Goal: Use online tool/utility: Utilize a website feature to perform a specific function

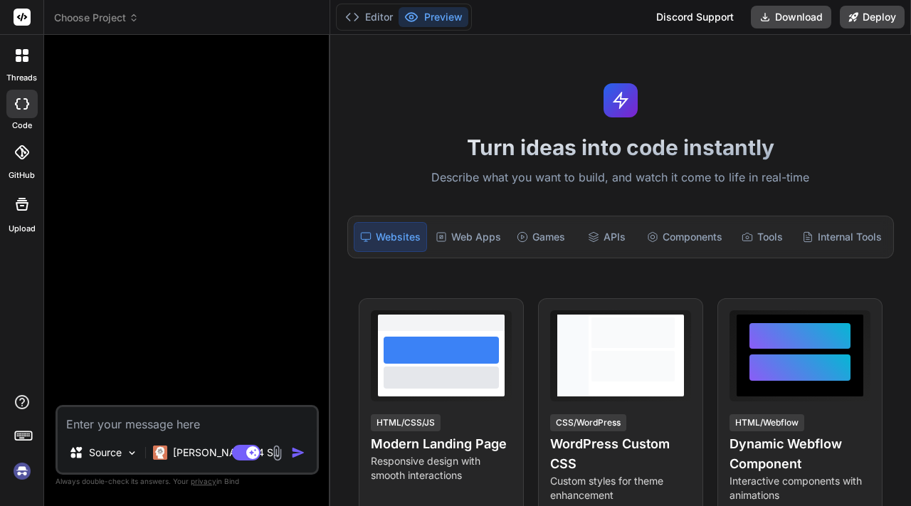
click at [450, 104] on div "Turn ideas into code instantly Describe what you want to build, and watch it co…" at bounding box center [620, 270] width 581 height 471
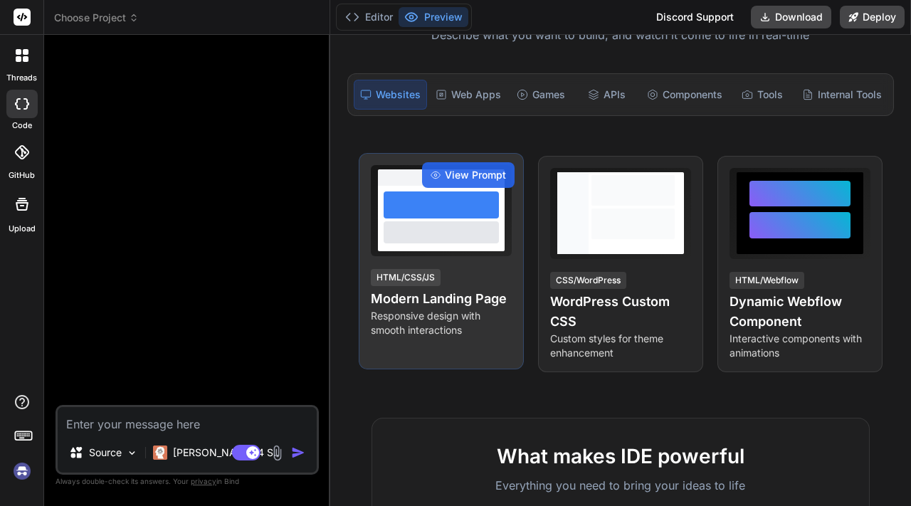
scroll to position [475, 0]
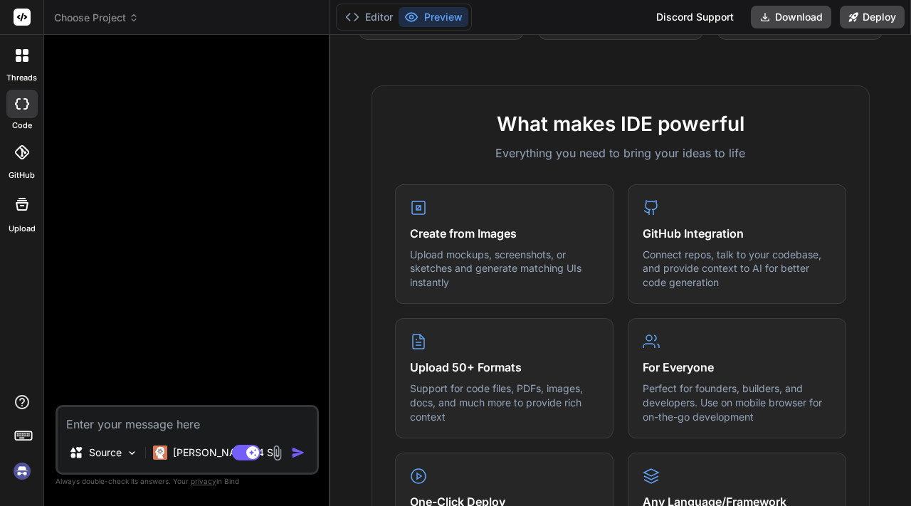
click at [279, 453] on img at bounding box center [277, 453] width 16 height 16
click at [274, 451] on img at bounding box center [277, 453] width 16 height 16
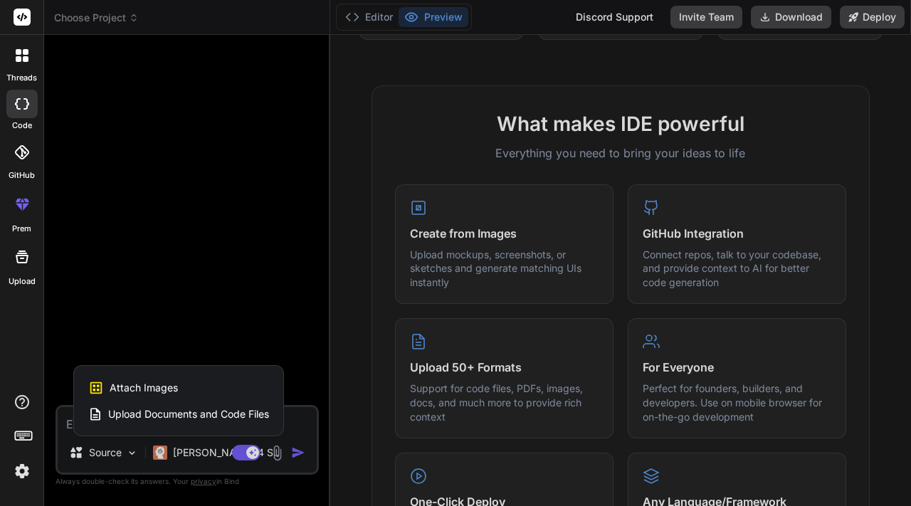
click at [140, 390] on span "Attach Images" at bounding box center [144, 388] width 68 height 14
type textarea "x"
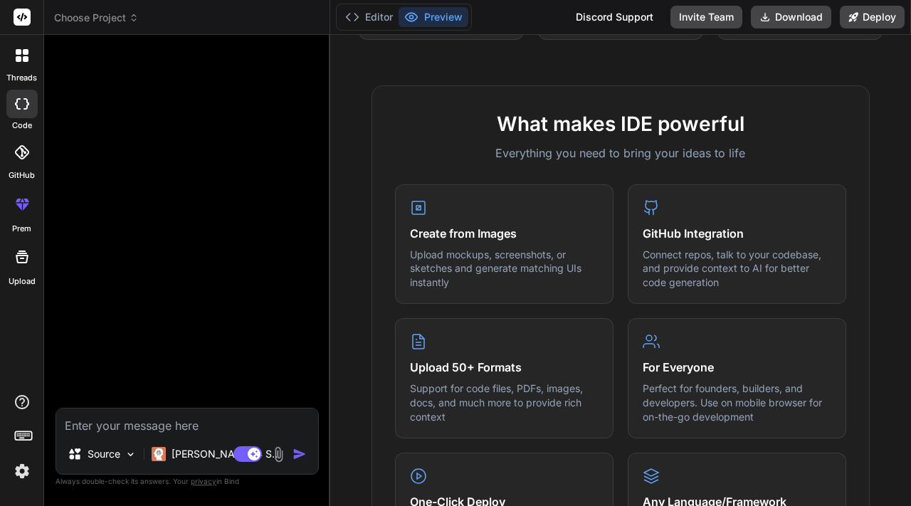
type input "C:\fakepath\gráfico ahorro.png"
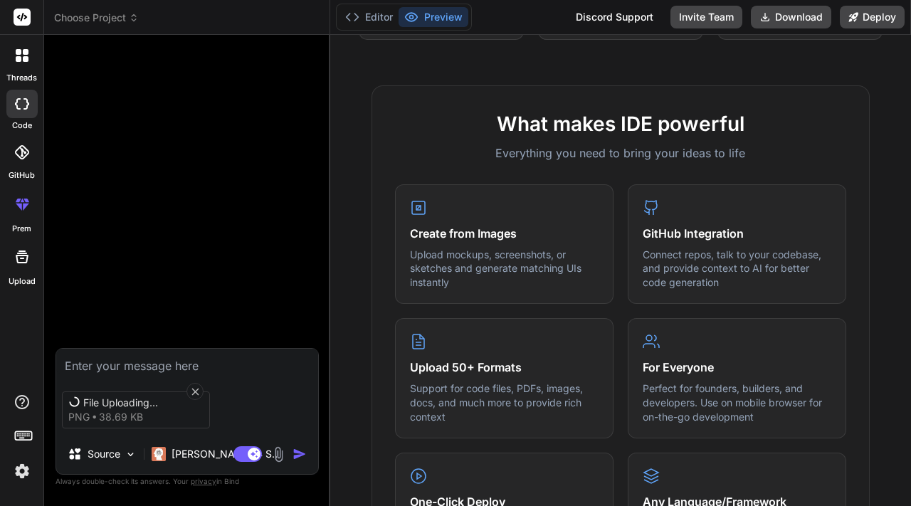
click at [195, 367] on textarea at bounding box center [187, 362] width 262 height 26
type textarea "x"
type textarea "C"
type textarea "x"
type textarea "Cr"
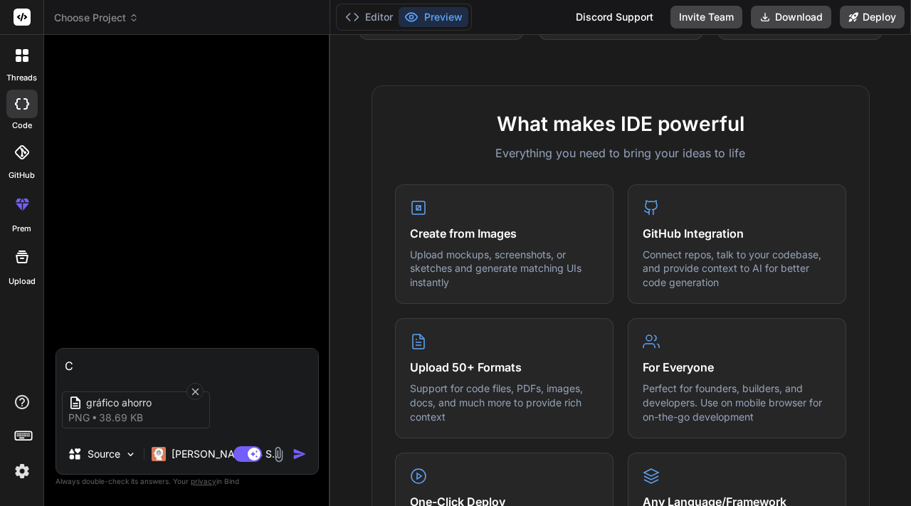
type textarea "x"
type textarea "Cre"
type textarea "x"
type textarea "Crea"
type textarea "x"
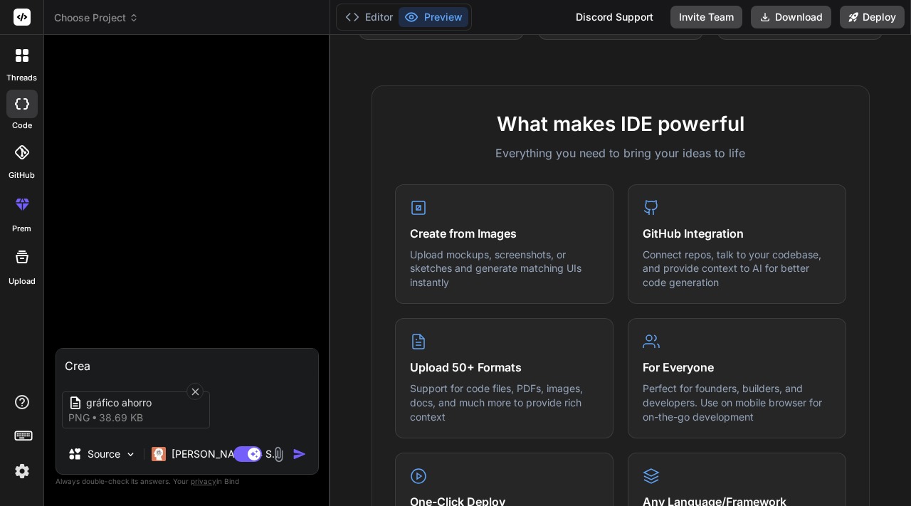
type textarea "Crea"
type textarea "x"
type textarea "Crea e"
type textarea "x"
type textarea "Crea es"
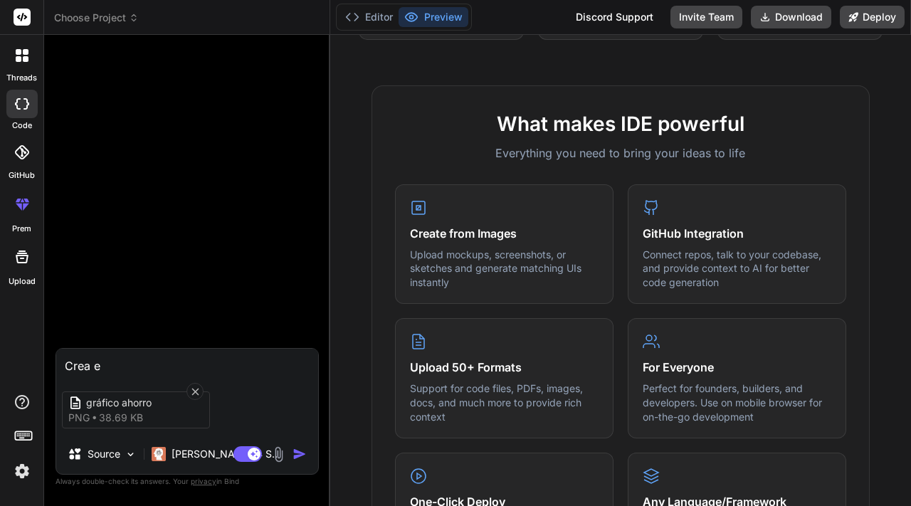
type textarea "x"
type textarea "Crea est"
type textarea "x"
type textarea "Crea este"
type textarea "x"
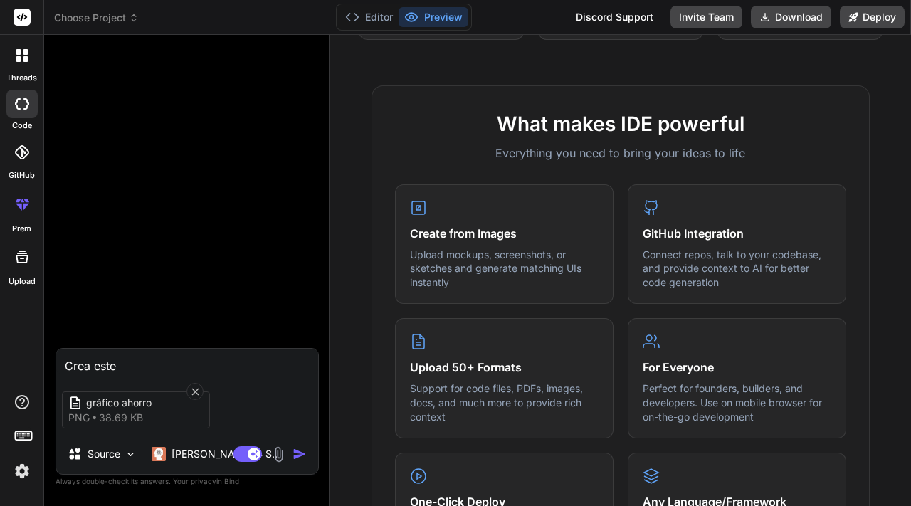
type textarea "Crea este"
type textarea "x"
type textarea "Crea este g"
type textarea "x"
type textarea "Crea este gr"
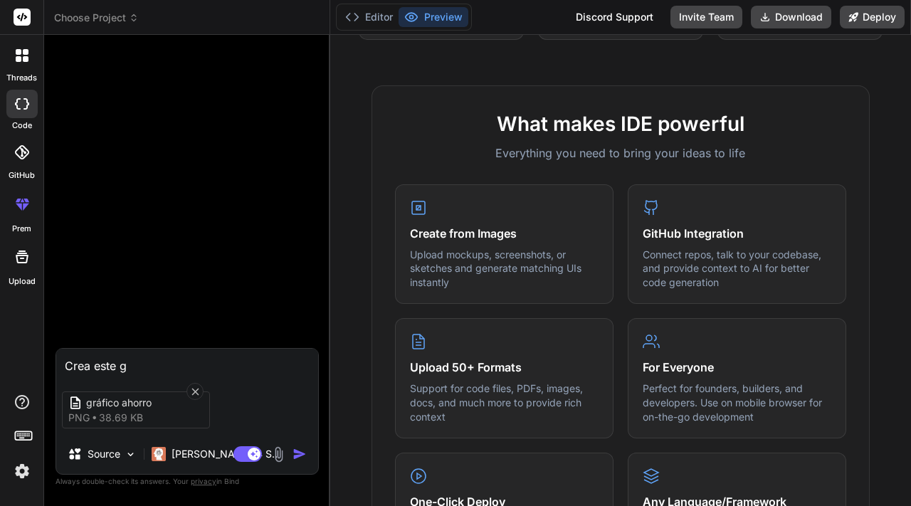
type textarea "x"
type textarea "Crea este gra"
type textarea "x"
type textarea "Crea este [PERSON_NAME]"
type textarea "x"
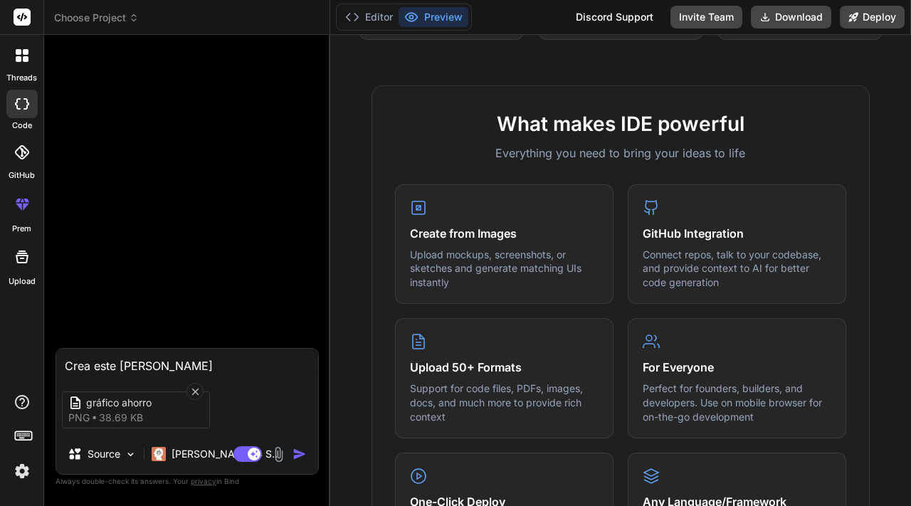
type textarea "Crea este grafi"
type textarea "x"
type textarea "Crea este grafic"
type textarea "x"
type textarea "Crea este grafico"
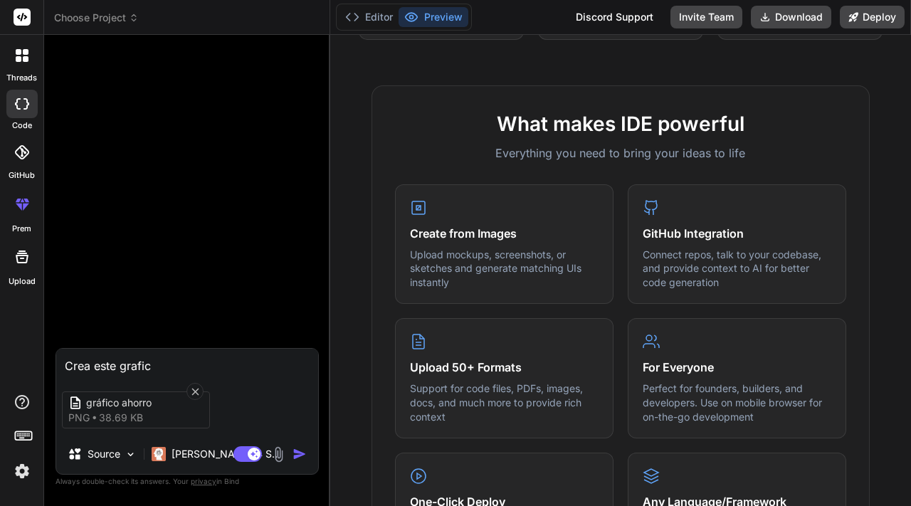
type textarea "x"
type textarea "Crea este grafico"
type textarea "x"
type textarea "Crea este grafico u"
type textarea "x"
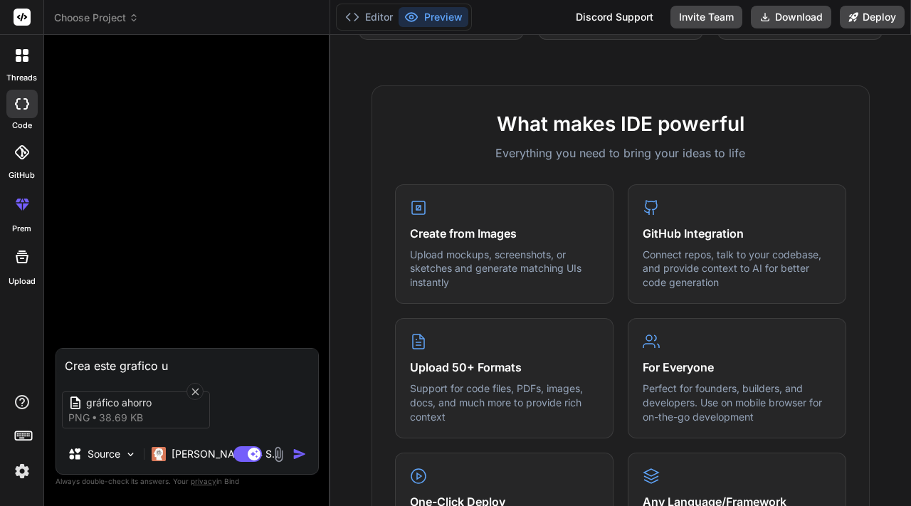
type textarea "Crea este grafico us"
type textarea "x"
type textarea "Crea este grafico usa"
type textarea "x"
type textarea "Crea este grafico usan"
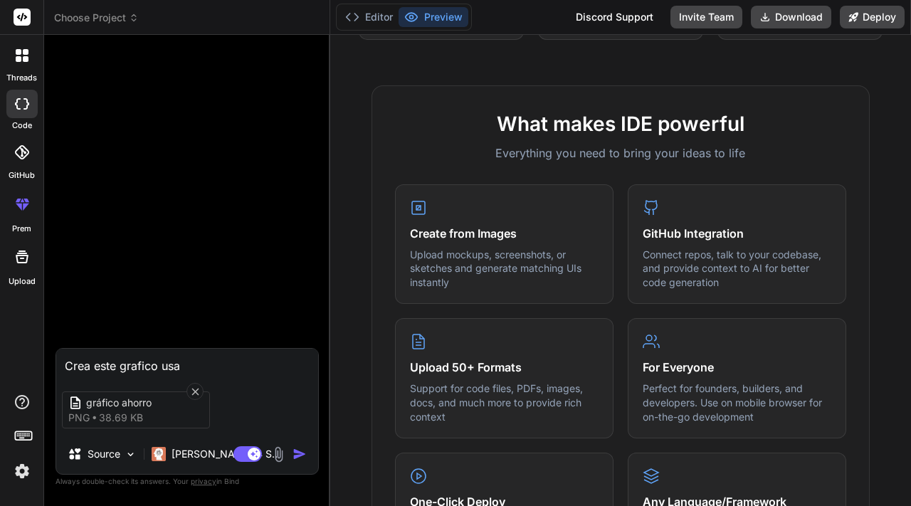
type textarea "x"
type textarea "Crea este grafico usand"
type textarea "x"
type textarea "Crea este grafico usando"
type textarea "x"
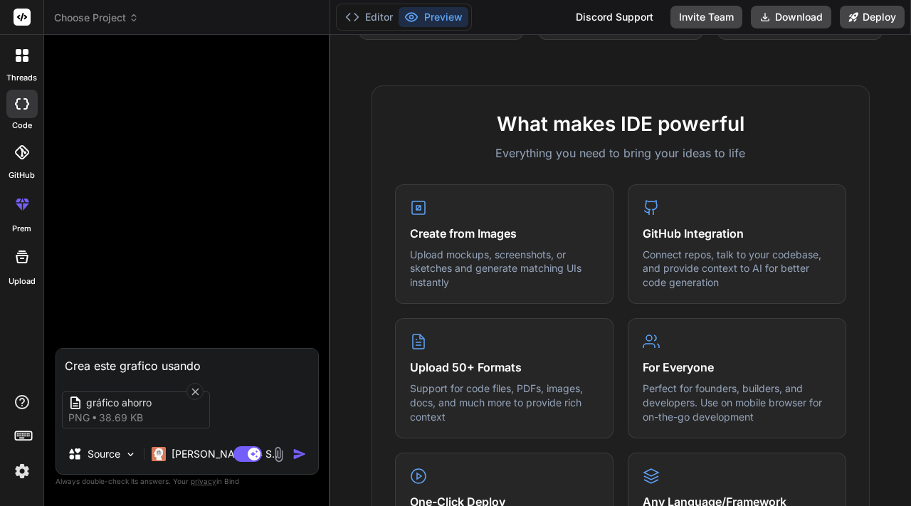
type textarea "Crea este grafico usando"
type textarea "x"
type textarea "Crea este grafico usando c"
type textarea "x"
type textarea "Crea este grafico usando ch"
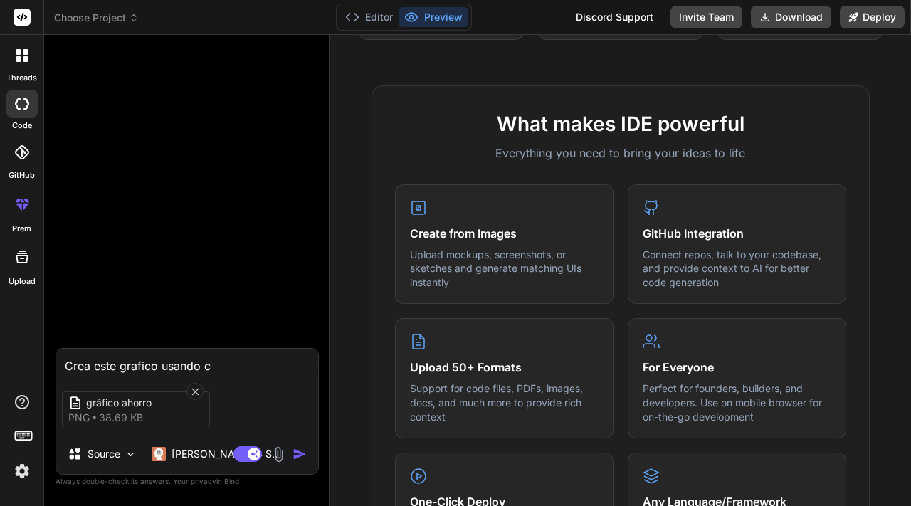
type textarea "x"
type textarea "Crea este grafico usando cha"
type textarea "x"
type textarea "Crea este grafico usando char"
type textarea "x"
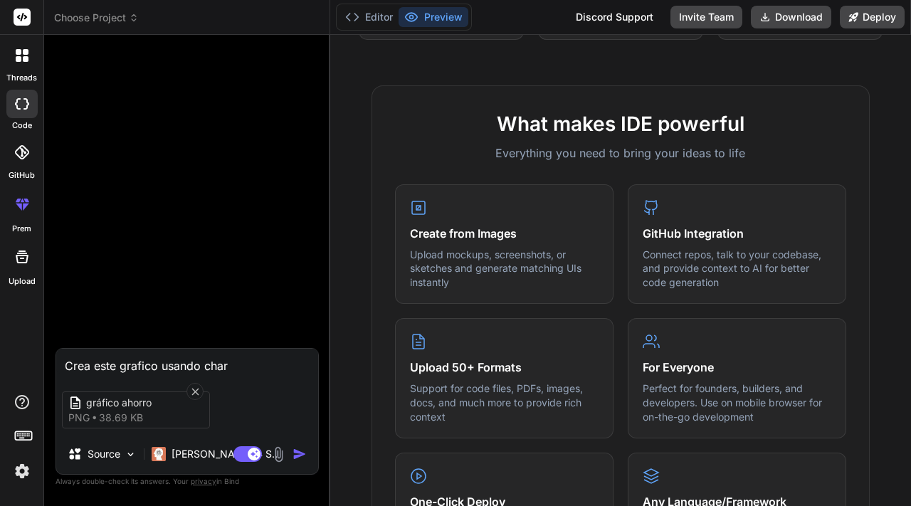
type textarea "Crea este grafico usando chart"
type textarea "x"
type textarea "Crea este grafico usando chartJ"
type textarea "x"
type textarea "Crea este grafico usando chartJS"
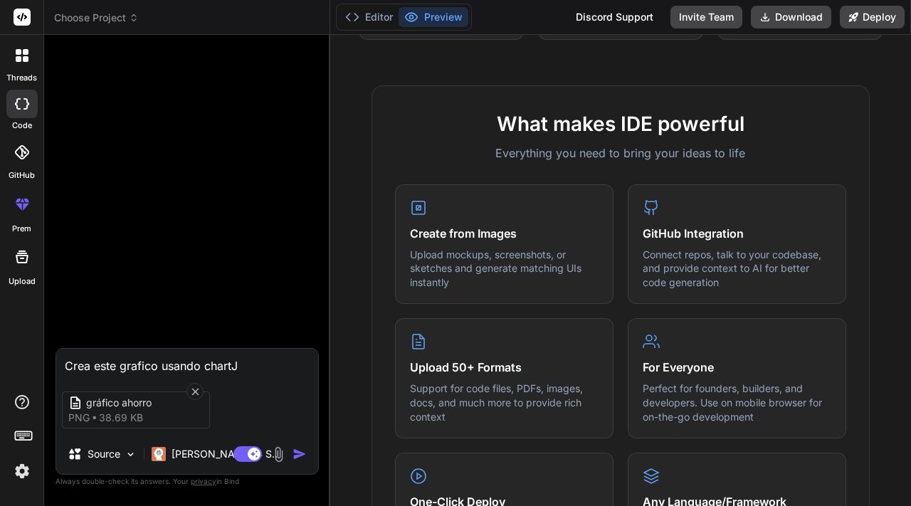
type textarea "x"
type textarea "Crea este grafico usando chartJS"
type textarea "x"
type textarea "Crea este grafico usando chartJS l"
type textarea "x"
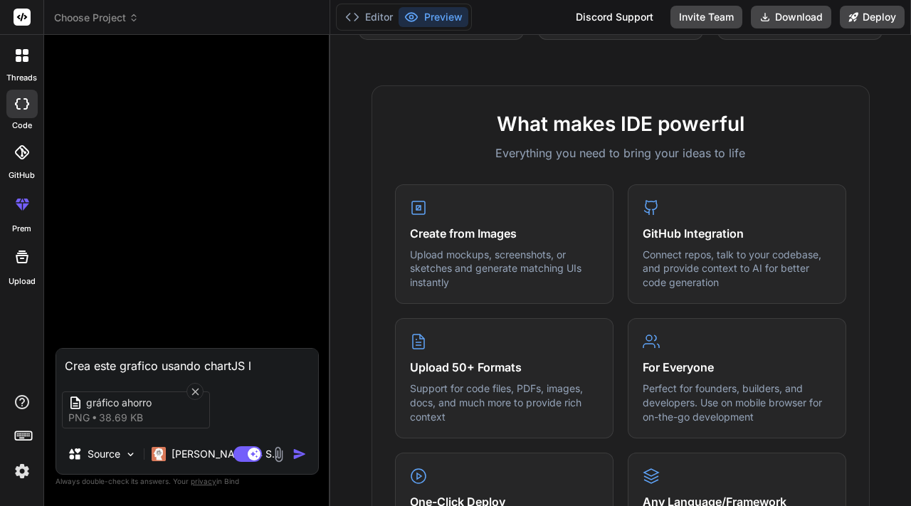
type textarea "Crea este grafico usando chartJS lo"
type textarea "x"
type textarea "Crea este grafico usando chartJS lo"
type textarea "x"
type textarea "Crea este grafico usando chartJS lo m"
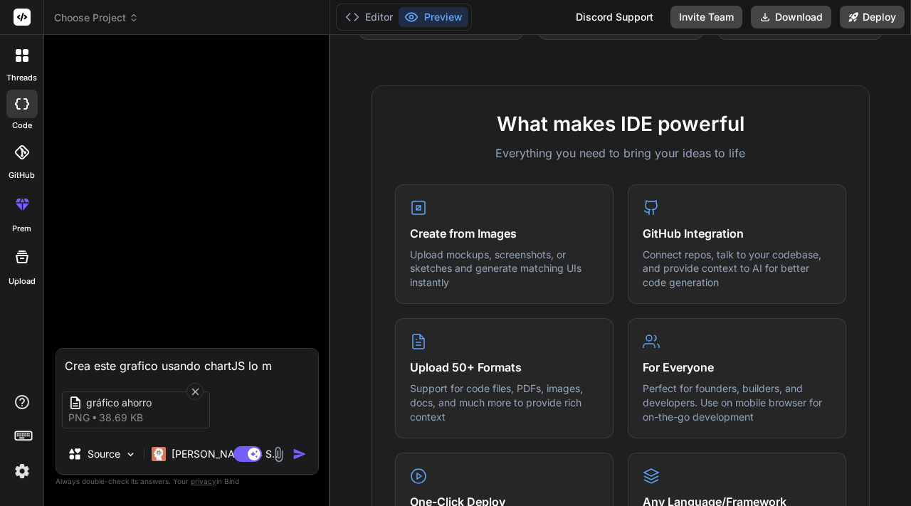
type textarea "x"
type textarea "Crea este grafico usando chartJS lo má"
type textarea "x"
type textarea "Crea este grafico usando chartJS lo más"
type textarea "x"
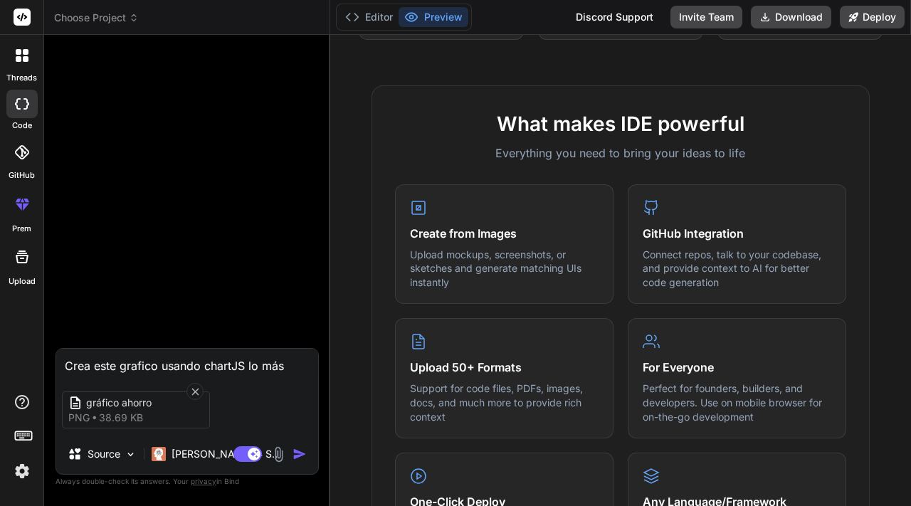
type textarea "Crea este grafico usando chartJS lo más"
type textarea "x"
type textarea "Crea este grafico usando chartJS lo más p"
type textarea "x"
type textarea "Crea este grafico usando chartJS lo más pa"
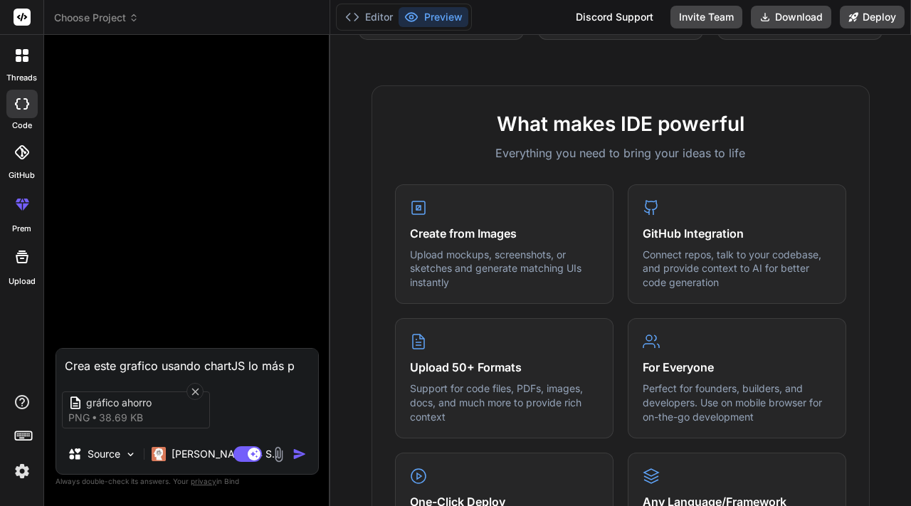
type textarea "x"
type textarea "Crea este grafico usando chartJS lo más par"
type textarea "x"
type textarea "Crea este grafico usando chartJS lo más pare"
type textarea "x"
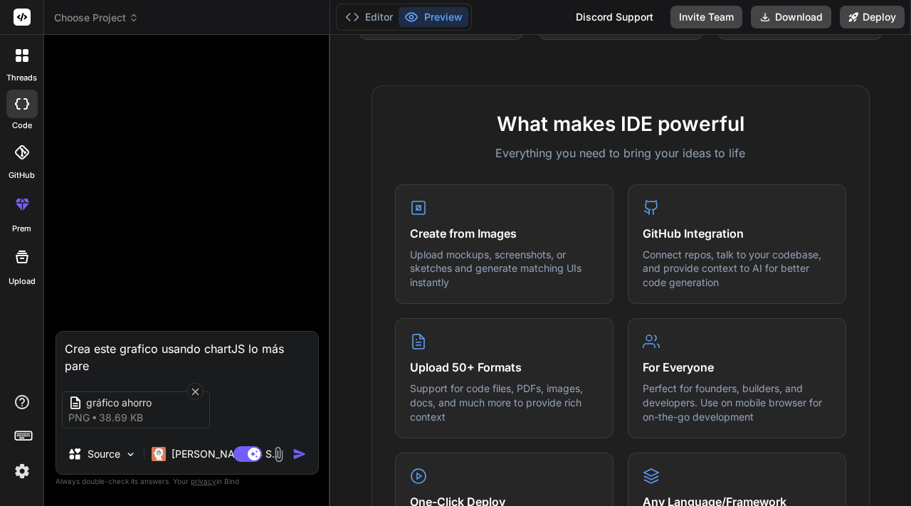
type textarea "Crea este grafico usando chartJS lo más parec"
type textarea "x"
type textarea "Crea este grafico usando chartJS lo más pareci"
type textarea "x"
type textarea "Crea este grafico usando chartJS lo más parecid"
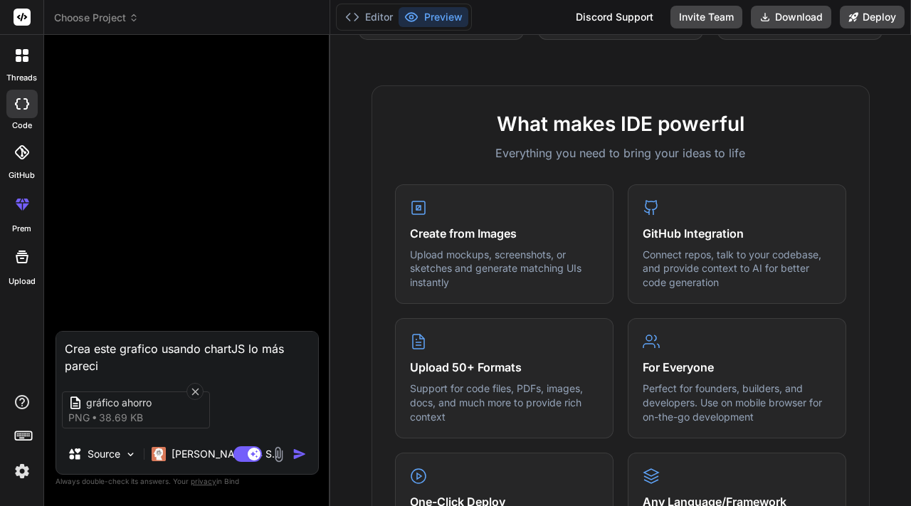
type textarea "x"
type textarea "Crea este grafico usando chartJS lo más parecido"
type textarea "x"
type textarea "Crea este grafico usando chartJS lo más parecido"
type textarea "x"
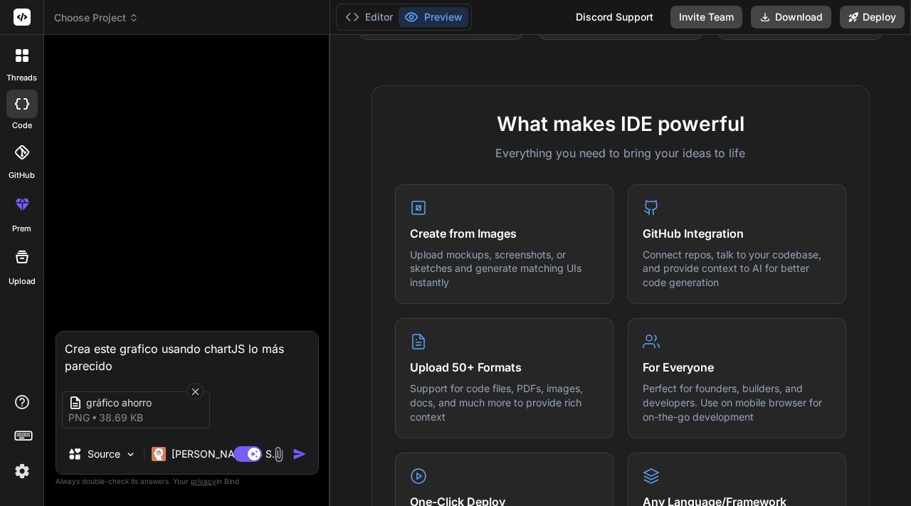
type textarea "Crea este grafico usando chartJS lo más parecido p"
type textarea "x"
type textarea "Crea este grafico usando chartJS lo más parecido po"
type textarea "x"
type textarea "Crea este grafico usando chartJS lo más parecido pos"
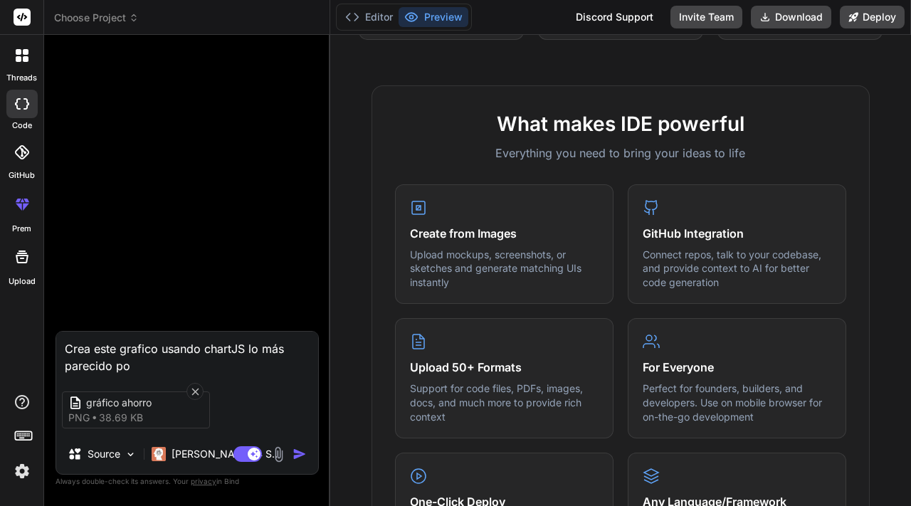
type textarea "x"
type textarea "Crea este grafico usando chartJS lo más parecido posi"
type textarea "x"
type textarea "Crea este grafico usando chartJS lo más parecido posib"
type textarea "x"
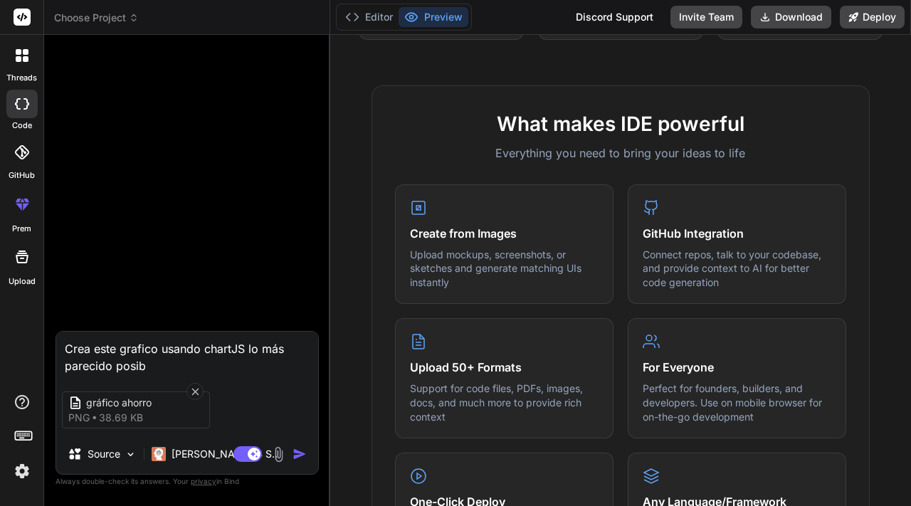
type textarea "Crea este grafico usando chartJS lo más parecido posibl"
type textarea "x"
type textarea "Crea este grafico usando chartJS lo más parecido posible"
type textarea "x"
type textarea "Crea este grafico usando chartJS lo más parecido posible"
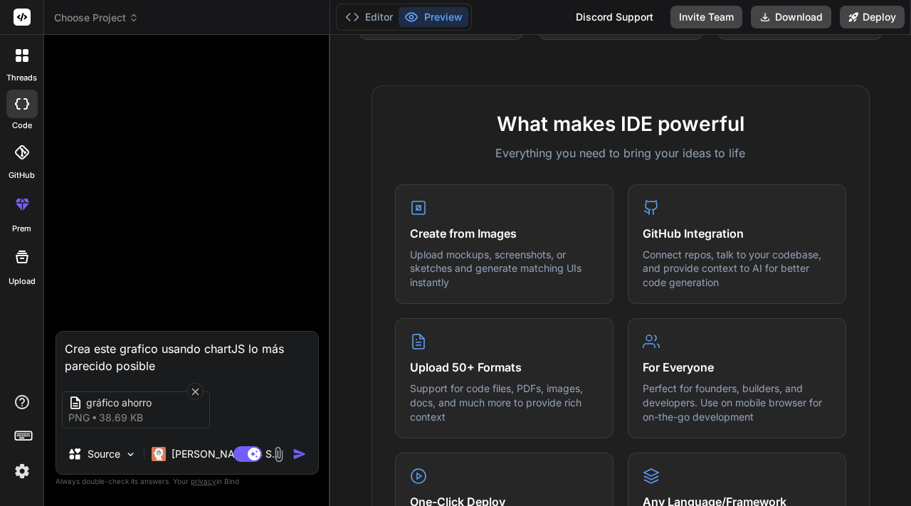
type textarea "x"
type textarea "Crea este grafico usando chartJS lo más parecido posible p"
type textarea "x"
type textarea "Crea este grafico usando chartJS lo más parecido posible po"
type textarea "x"
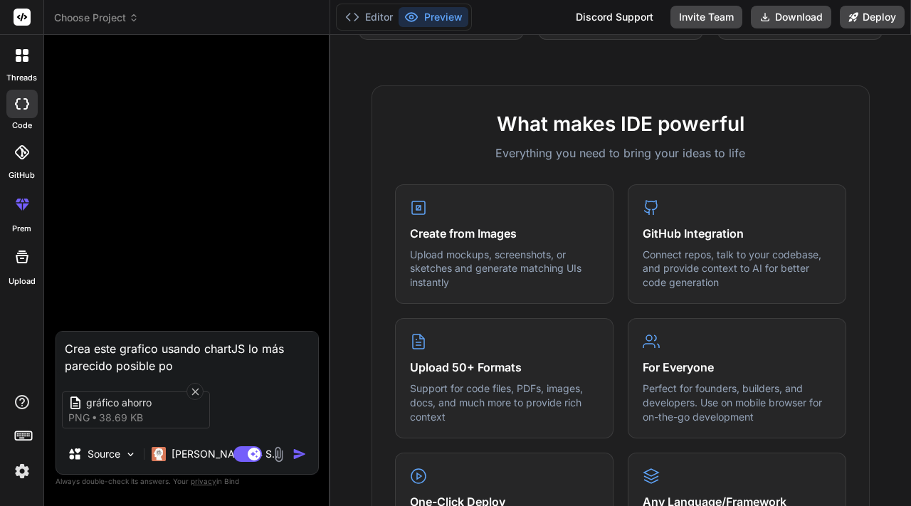
type textarea "Crea este grafico usando chartJS lo más parecido posible por"
type textarea "x"
type textarea "Crea este grafico usando chartJS lo más parecido posible por"
type textarea "x"
type textarea "Crea este grafico usando chartJS lo más parecido posible por f"
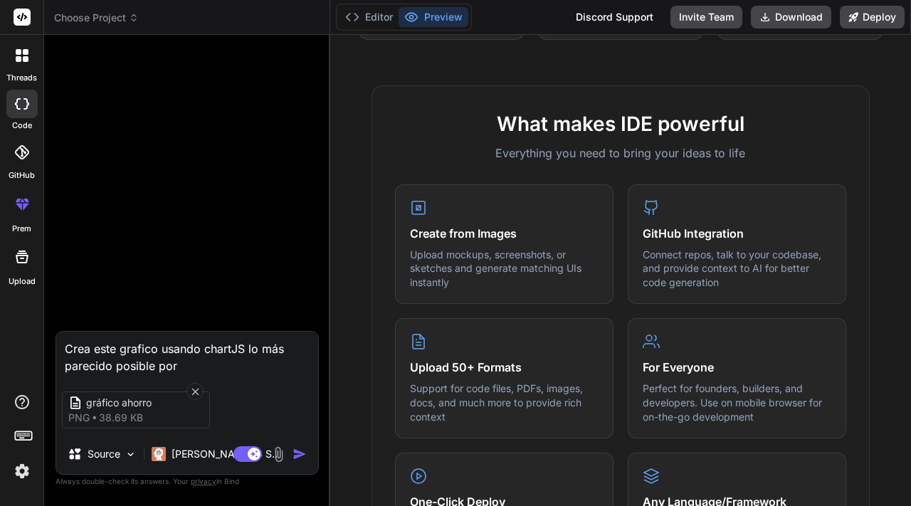
type textarea "x"
type textarea "Crea este grafico usando chartJS lo más parecido posible por fa"
type textarea "x"
type textarea "Crea este grafico usando chartJS lo más parecido posible por fav"
type textarea "x"
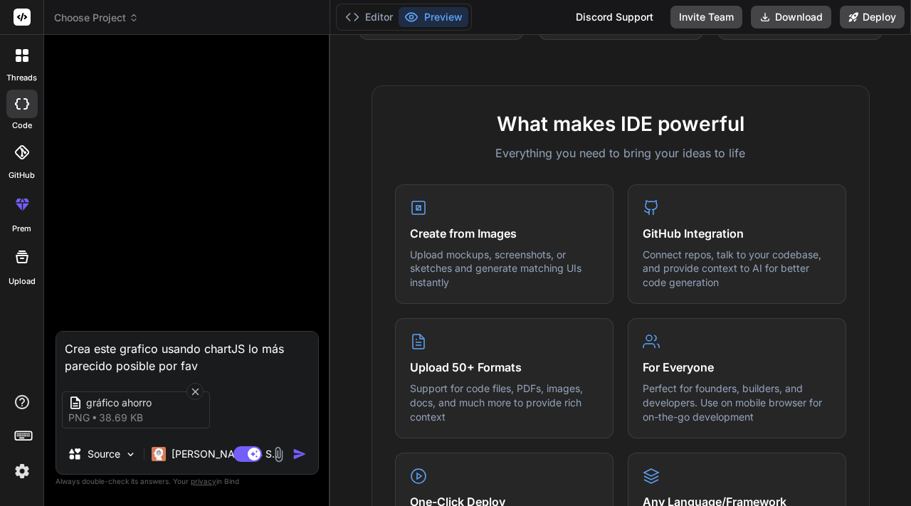
type textarea "Crea este grafico usando chartJS lo más parecido posible por favo"
type textarea "x"
type textarea "Crea este grafico usando chartJS lo más parecido posible por favor"
type textarea "x"
type textarea "Crea este grafico usando chartJS lo más parecido posible por favor,"
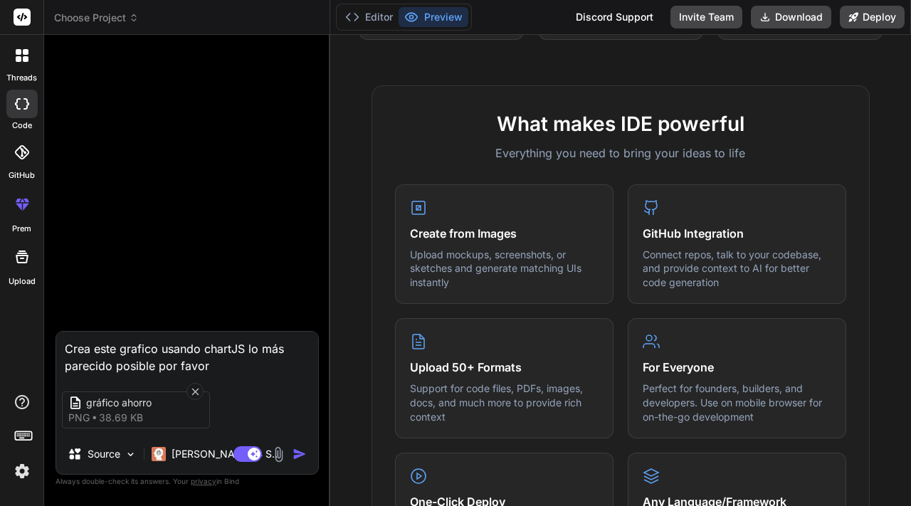
type textarea "x"
type textarea "Crea este grafico usando chartJS lo más parecido posible por favor,"
type textarea "x"
type textarea "Crea este grafico usando chartJS lo más parecido posible por favor, h"
type textarea "x"
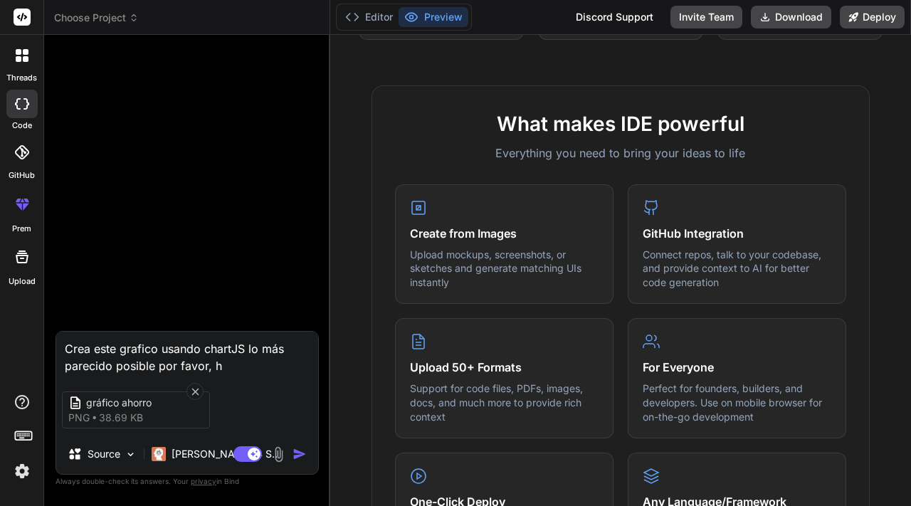
type textarea "Crea este grafico usando chartJS lo más parecido posible por favor, ha"
type textarea "x"
type textarea "Crea este grafico usando chartJS lo más parecido posible por favor, haz"
type textarea "x"
type textarea "Crea este grafico usando chartJS lo más parecido posible por favor, haz"
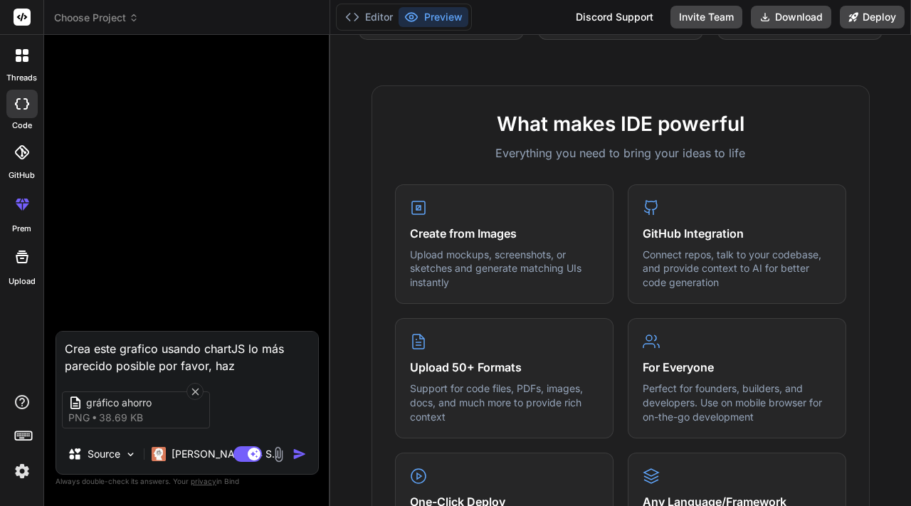
type textarea "x"
type textarea "Crea este grafico usando chartJS lo más parecido posible por favor, haz q"
type textarea "x"
type textarea "Crea este grafico usando chartJS lo más parecido posible por favor, haz qu"
type textarea "x"
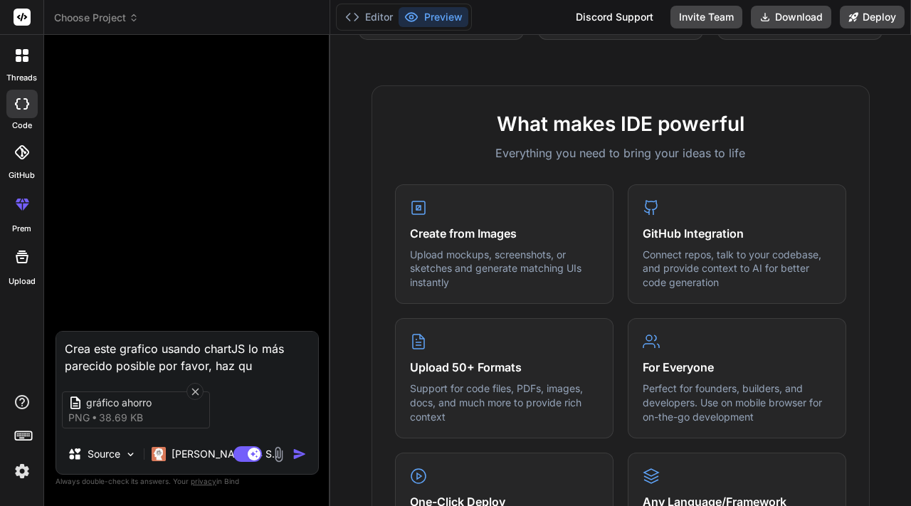
type textarea "Crea este grafico usando chartJS lo más parecido posible por favor, haz que"
type textarea "x"
type textarea "Crea este grafico usando chartJS lo más parecido posible por favor, haz que"
type textarea "x"
type textarea "Crea este grafico usando chartJS lo más parecido posible por favor, haz que f"
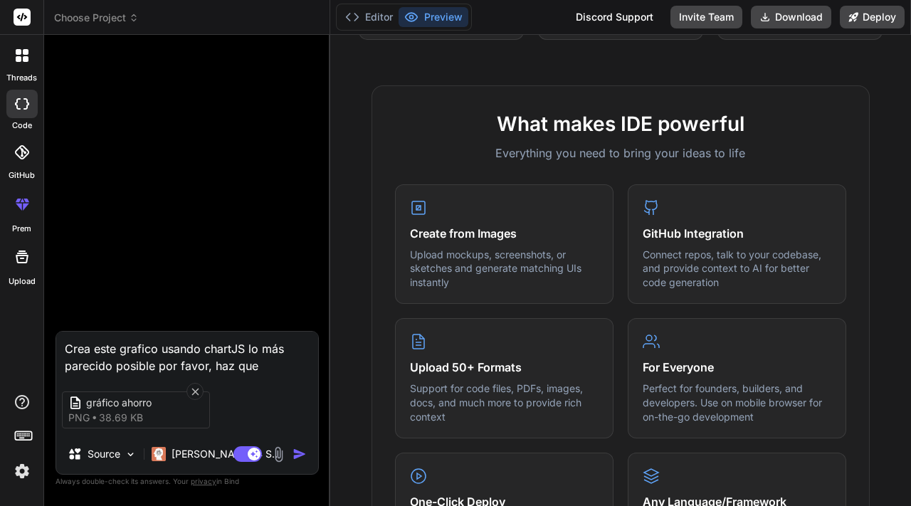
type textarea "x"
type textarea "Crea este grafico usando chartJS lo más parecido posible por favor, haz que fu"
type textarea "x"
type textarea "Crea este grafico usando chartJS lo más parecido posible por favor, haz que fun"
type textarea "x"
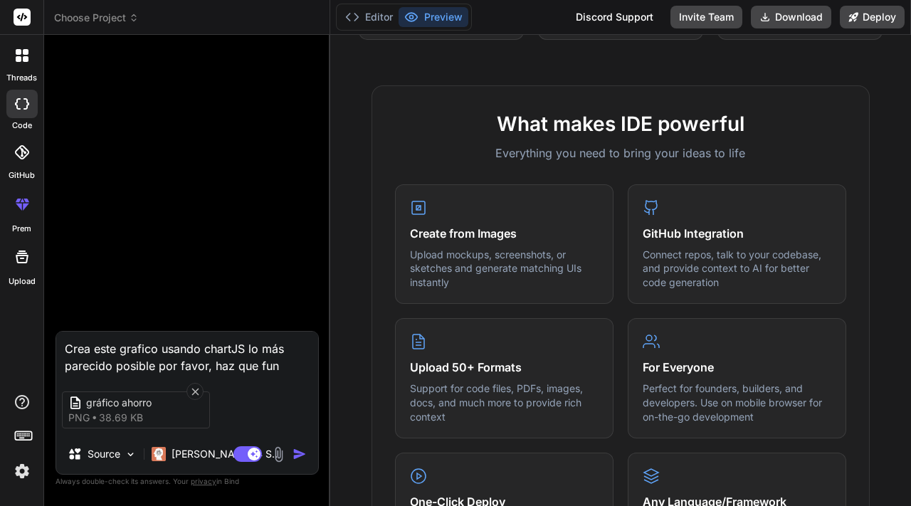
type textarea "Crea este grafico usando chartJS lo más parecido posible por favor, haz que func"
type textarea "x"
type textarea "Crea este grafico usando chartJS lo más parecido posible por favor, haz que fun…"
type textarea "x"
type textarea "Crea este grafico usando chartJS lo más parecido posible por favor, haz que fun…"
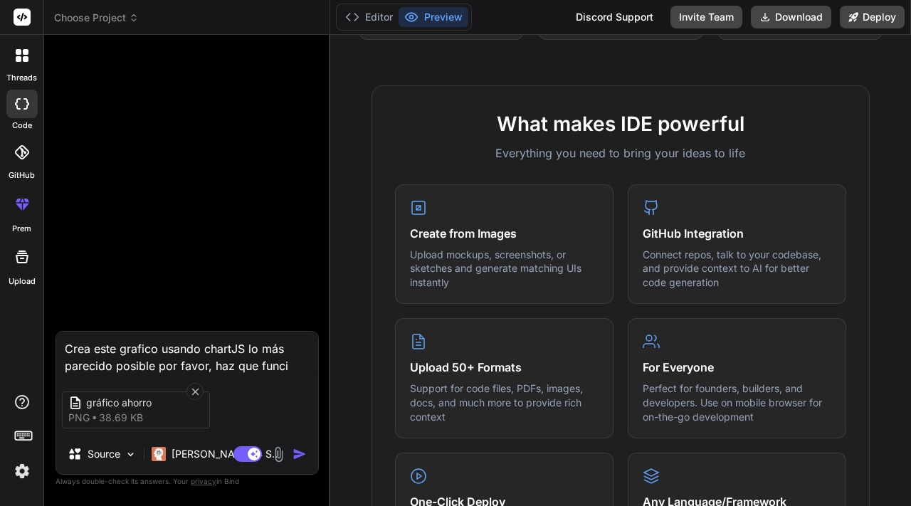
type textarea "x"
type textarea "Crea este grafico usando chartJS lo más parecido posible por favor, haz que fun…"
type textarea "x"
type textarea "Crea este grafico usando chartJS lo más parecido posible por favor, haz que fun…"
type textarea "x"
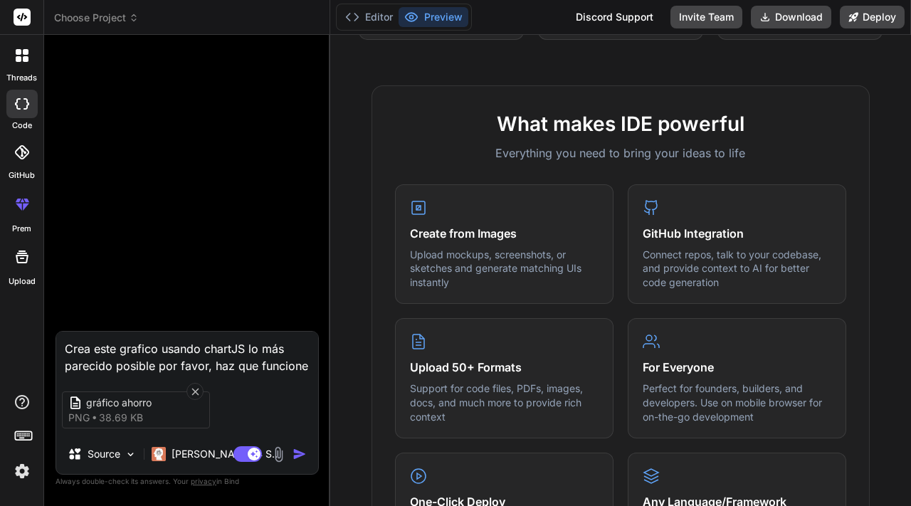
drag, startPoint x: 308, startPoint y: 363, endPoint x: 0, endPoint y: 342, distance: 308.3
click at [0, 342] on div "threads code GitHub prem Upload Choose Project Created with Pixso. Bind AI Web …" at bounding box center [455, 253] width 911 height 506
click at [303, 360] on textarea "Crea este grafico usando chartJS lo más parecido posible por favor, haz que fun…" at bounding box center [187, 353] width 262 height 43
drag, startPoint x: 303, startPoint y: 360, endPoint x: 103, endPoint y: 320, distance: 204.6
click at [103, 320] on div "Crea este grafico usando chartJS lo más parecido posible por favor, haz que fun…" at bounding box center [187, 275] width 263 height 459
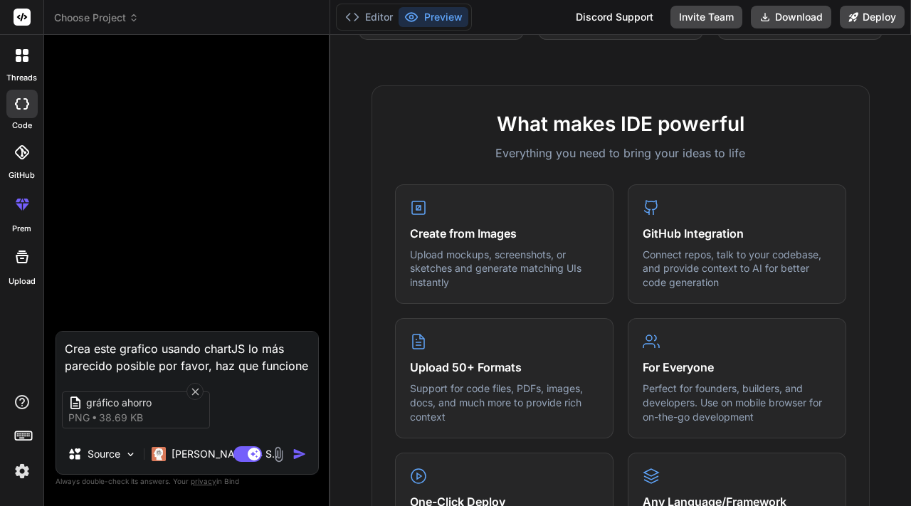
paste textarea "te this chart using chartJS as close as possible please make it work"
type textarea "Create this chart using chartJS as close as possible please make it work"
type textarea "x"
type textarea "Create this chart using chartJS as close as possible please make it work"
click at [295, 451] on img "button" at bounding box center [300, 454] width 14 height 14
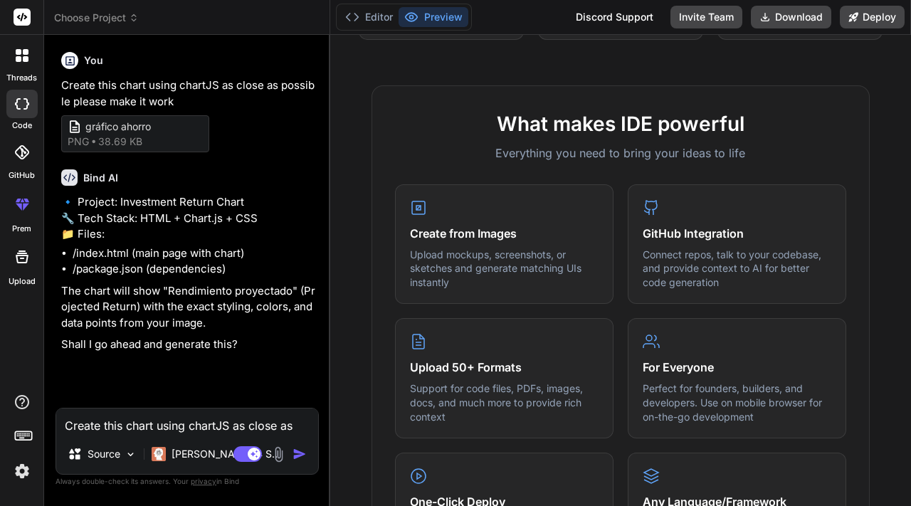
type textarea "x"
click at [221, 422] on textarea "Create this chart using chartJS as close as possible please make it work" at bounding box center [187, 422] width 262 height 26
type textarea "Q"
type textarea "x"
type textarea "Qu"
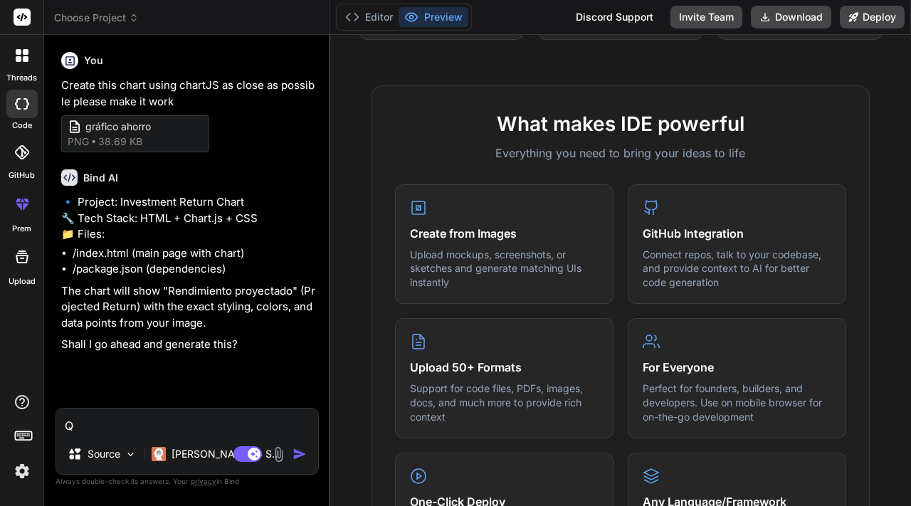
type textarea "x"
type textarea "Qui"
type textarea "x"
type textarea "Quie"
type textarea "x"
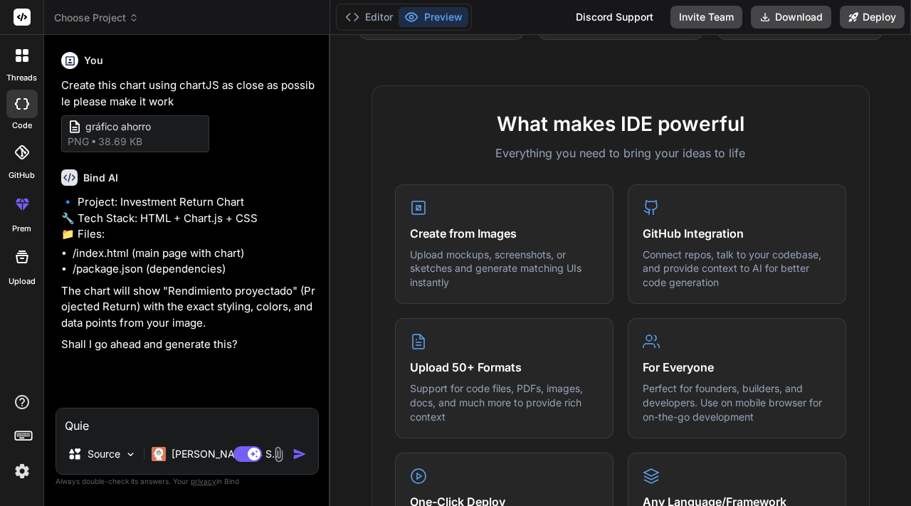
type textarea "Quier"
type textarea "x"
click at [132, 424] on textarea at bounding box center [187, 422] width 262 height 26
paste textarea "I want you to use only HTML, CSS and JS with the chartjs library"
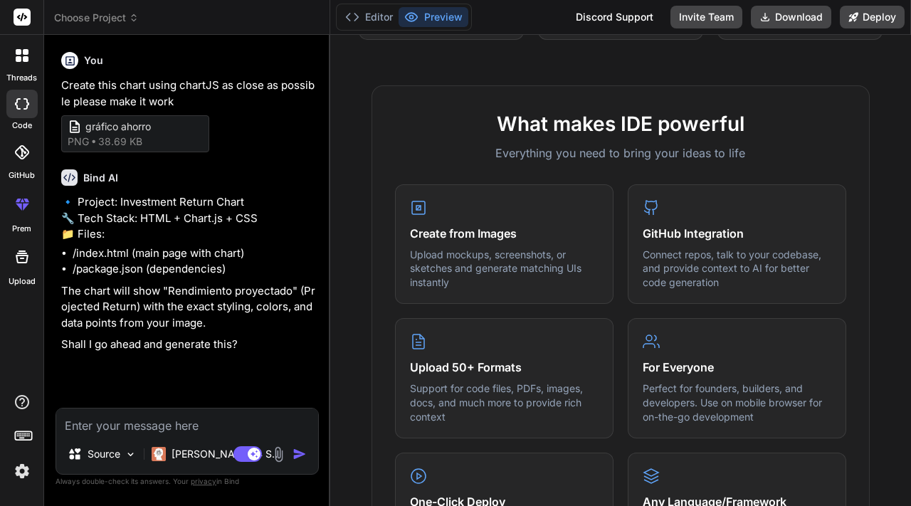
type textarea "I want you to use only HTML, CSS and JS with the chartjs library"
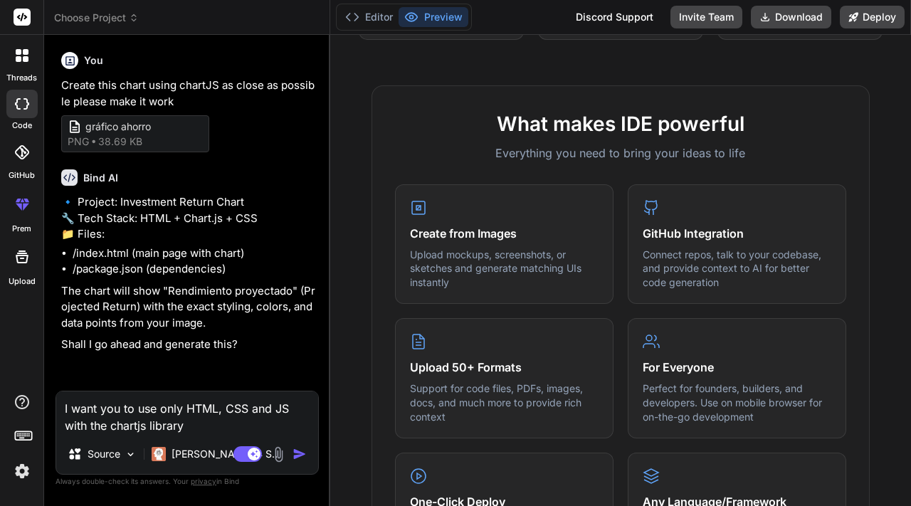
type textarea "x"
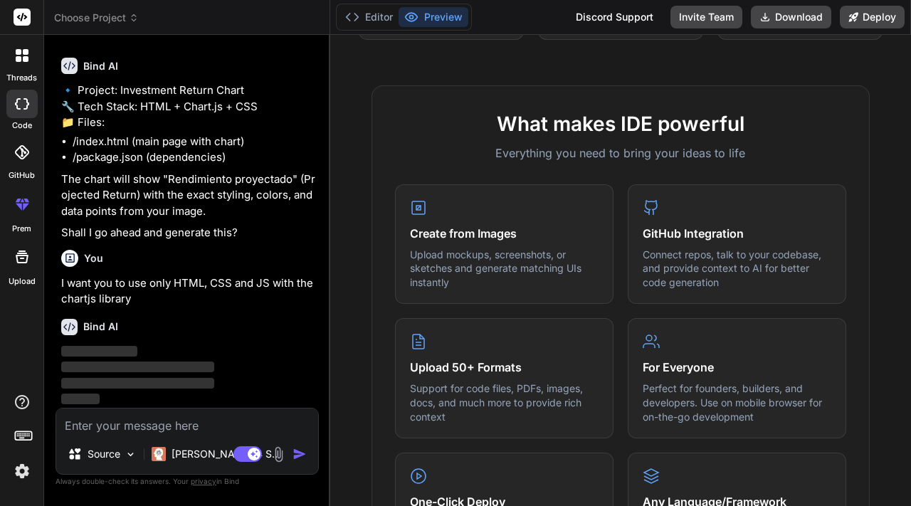
scroll to position [144, 0]
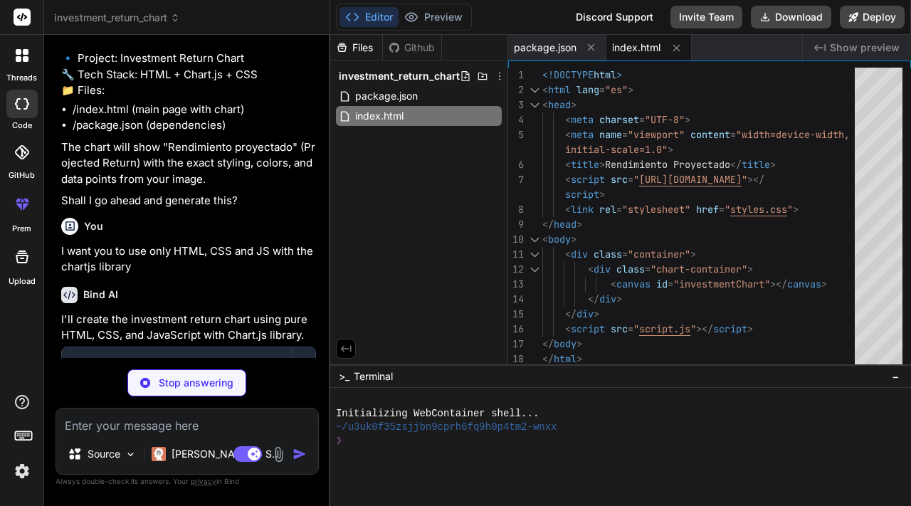
type textarea "x"
type textarea "width: 100% !important; height: 100% !important; }"
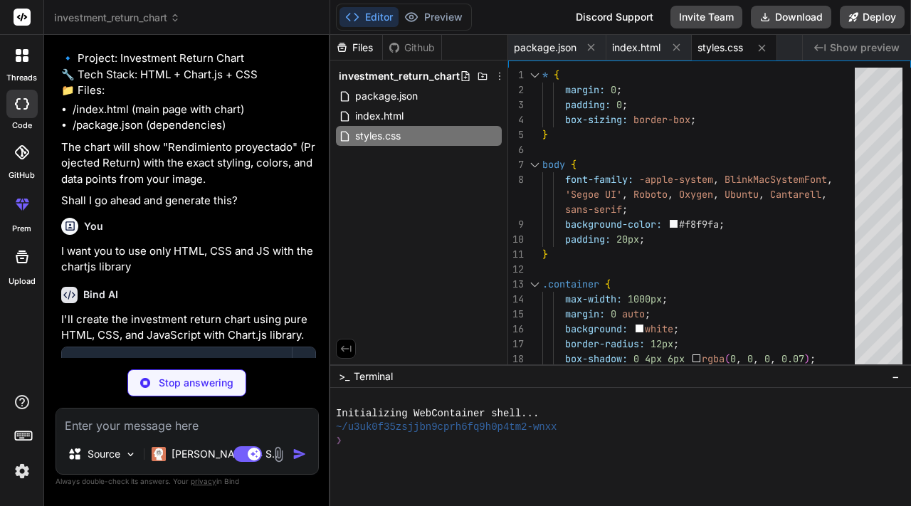
type textarea "x"
type textarea "point: { hoverRadius: 8 } } } }; const chart = new Chart(ctx, config);"
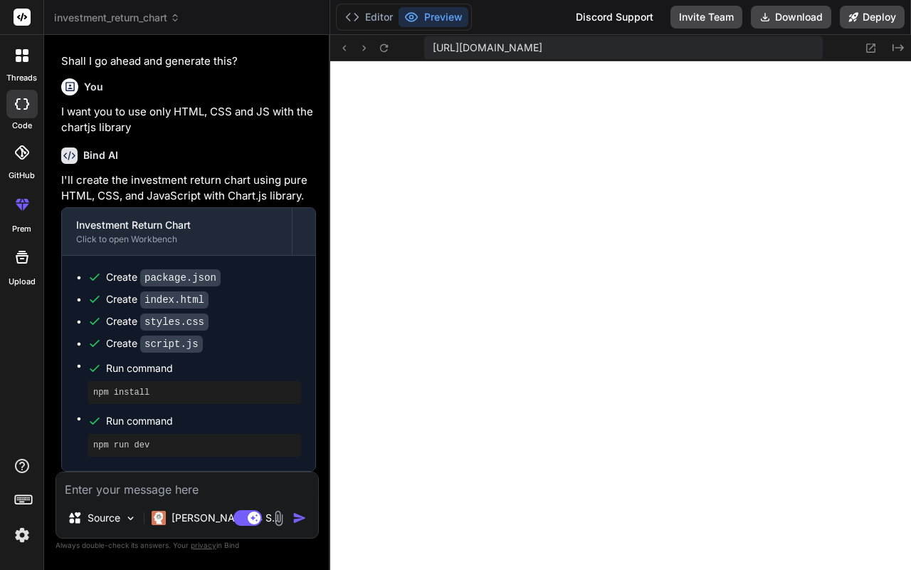
scroll to position [315, 0]
click at [206, 483] on textarea at bounding box center [187, 485] width 262 height 26
type textarea "x"
click at [374, 23] on button "Editor" at bounding box center [369, 17] width 59 height 20
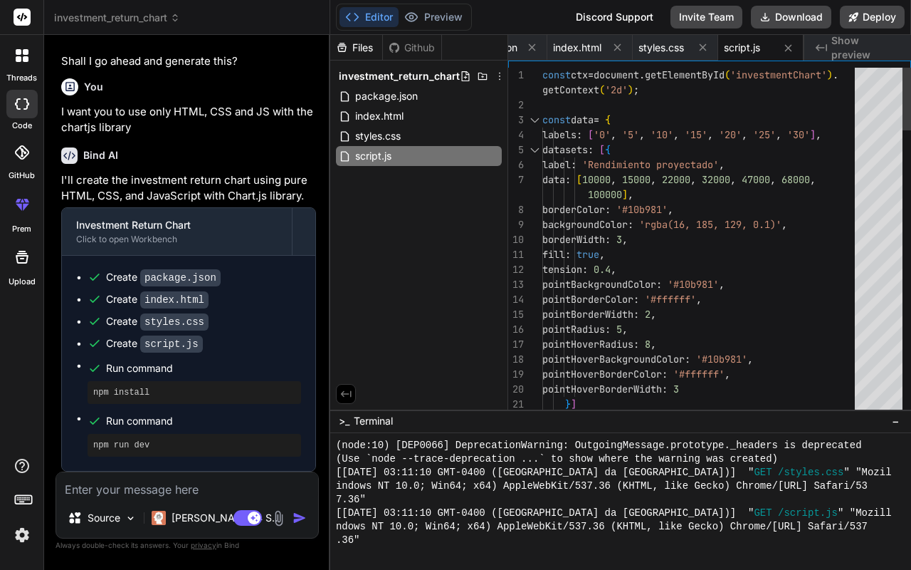
type textarea "backgroundColor: 'rgba(16, 185, 129, 0.1)', borderWidth: 3, fill: true, tension…"
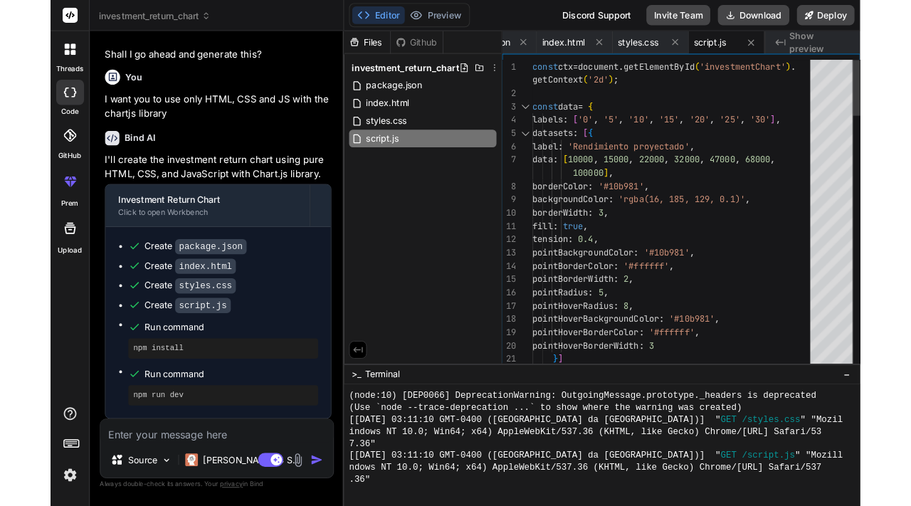
scroll to position [0, 0]
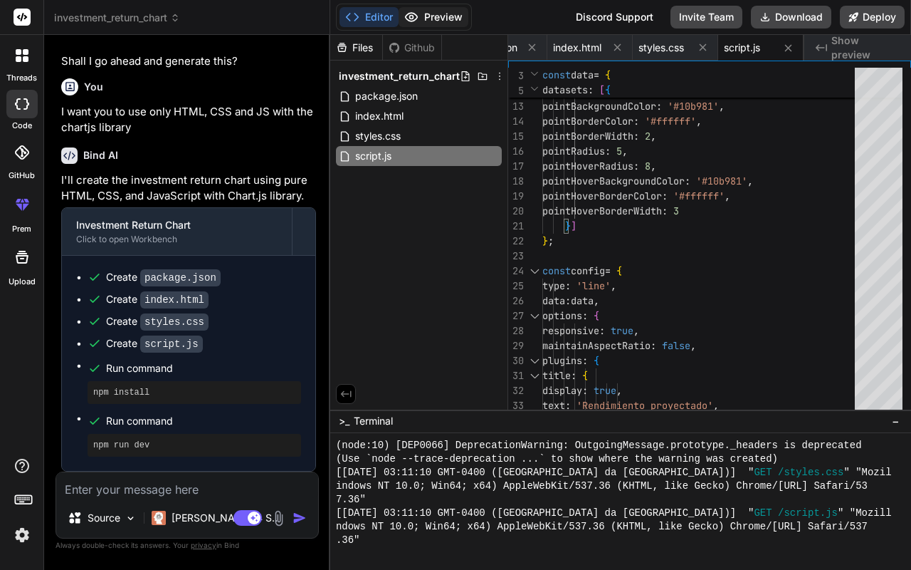
click at [434, 18] on button "Preview" at bounding box center [434, 17] width 70 height 20
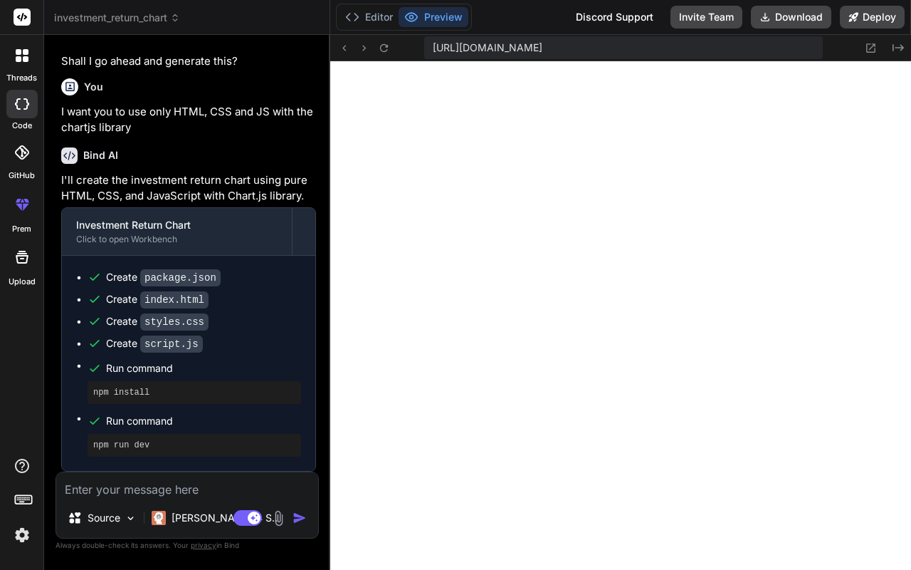
type textarea "x"
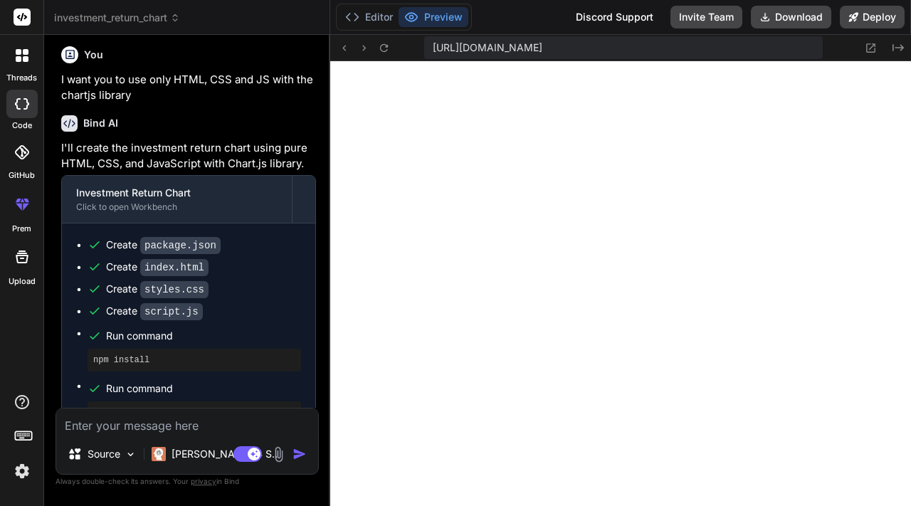
click at [112, 426] on textarea at bounding box center [187, 422] width 262 height 26
paste textarea "I want you to pay attention to the height of the graph itself. I want it taller…"
type textarea "I want you to pay attention to the height of the graph itself. I want it taller…"
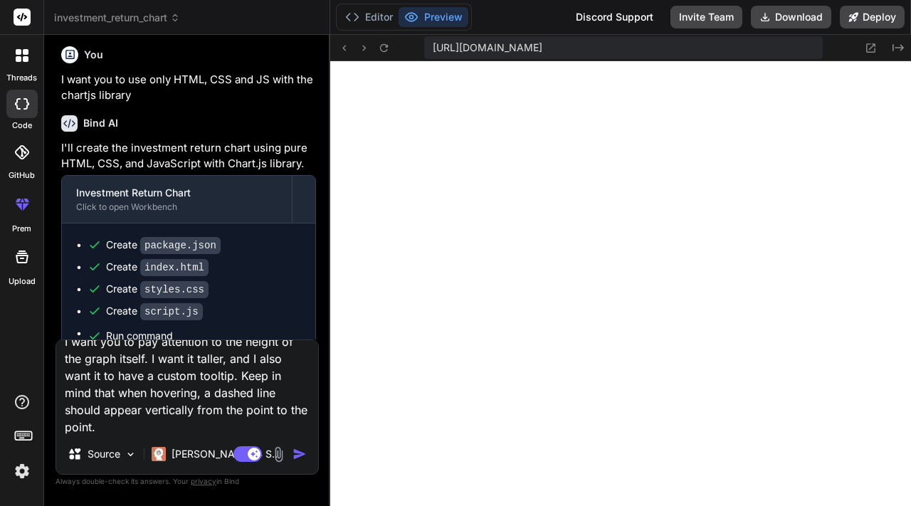
type textarea "x"
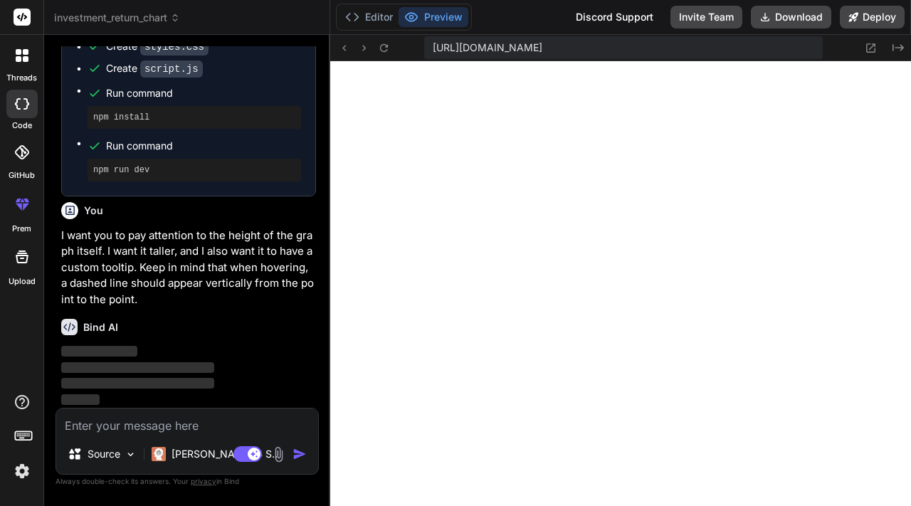
scroll to position [590, 0]
click at [380, 21] on button "Editor" at bounding box center [369, 17] width 59 height 20
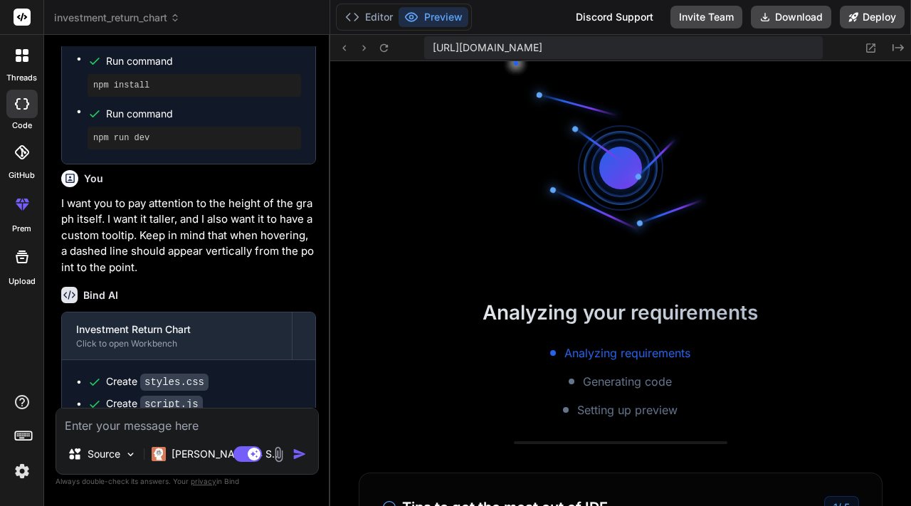
scroll to position [1258, 0]
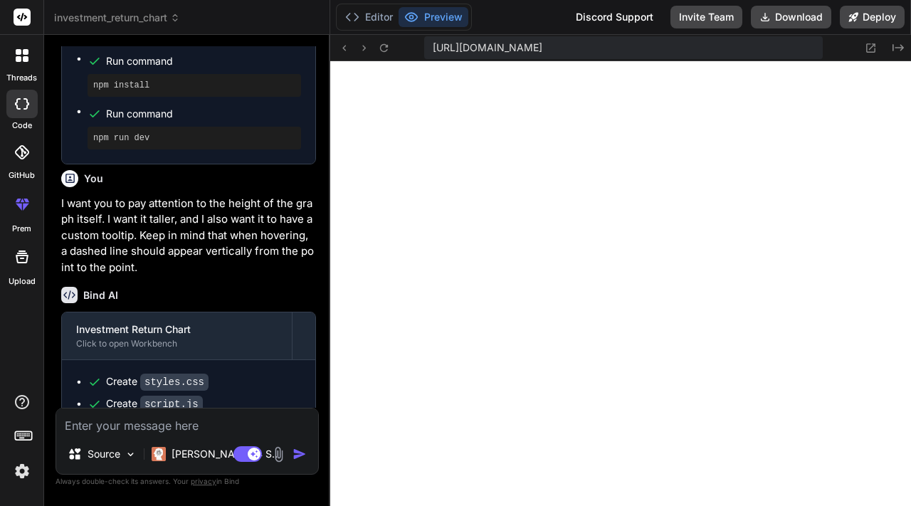
drag, startPoint x: 911, startPoint y: 211, endPoint x: 911, endPoint y: 245, distance: 34.2
drag, startPoint x: 911, startPoint y: 261, endPoint x: 910, endPoint y: 318, distance: 57.7
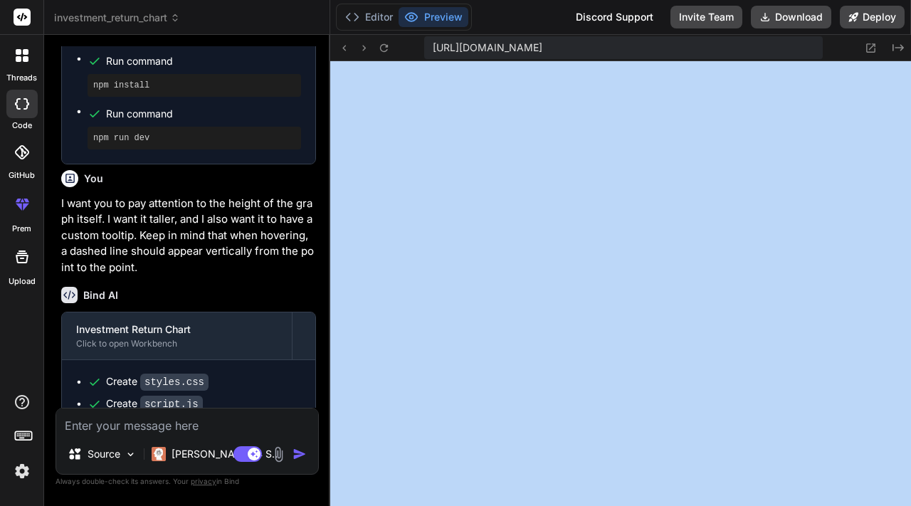
drag, startPoint x: 911, startPoint y: 236, endPoint x: 909, endPoint y: 216, distance: 20.1
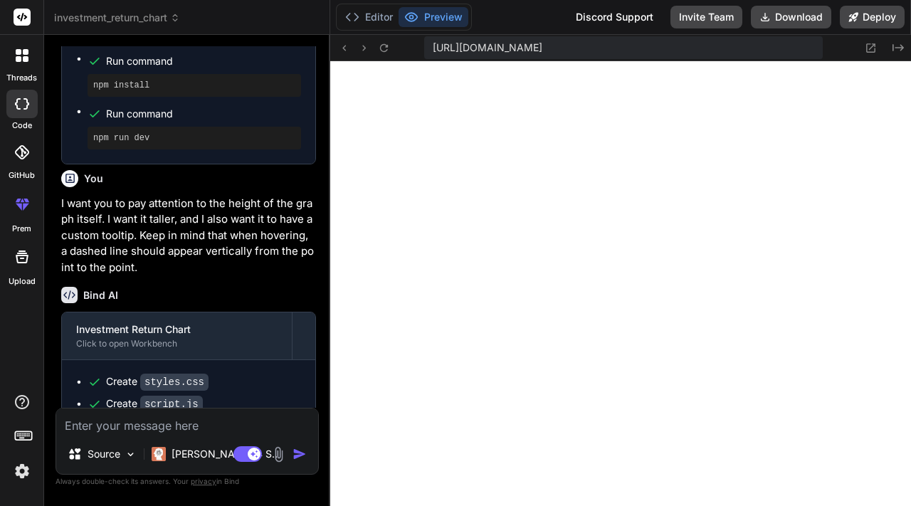
click at [205, 429] on textarea at bounding box center [187, 422] width 262 height 26
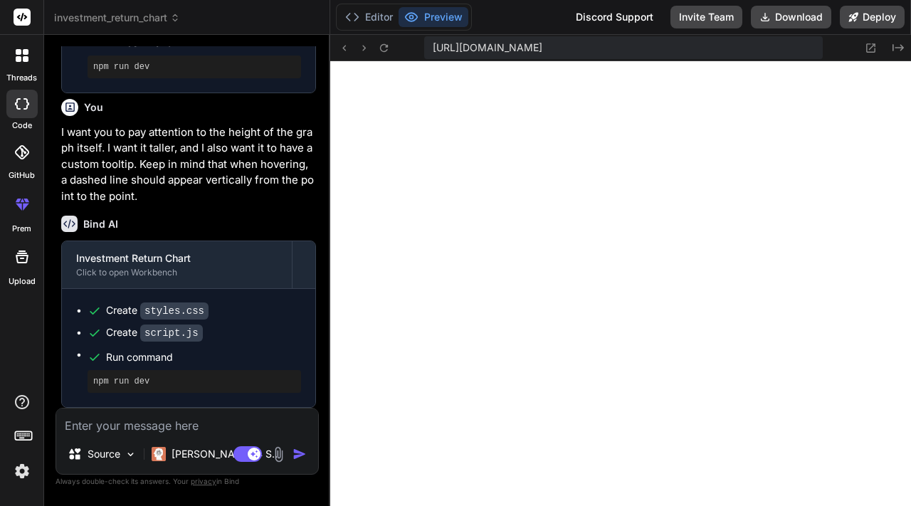
click at [137, 427] on textarea at bounding box center [187, 422] width 262 height 26
paste textarea "I don't want the vertical line to reach the top; I want it to reach the point, …"
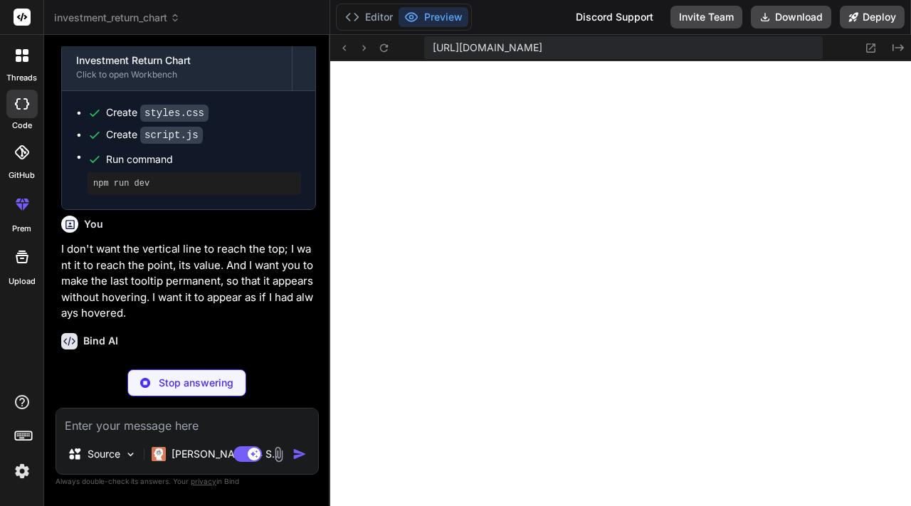
scroll to position [906, 0]
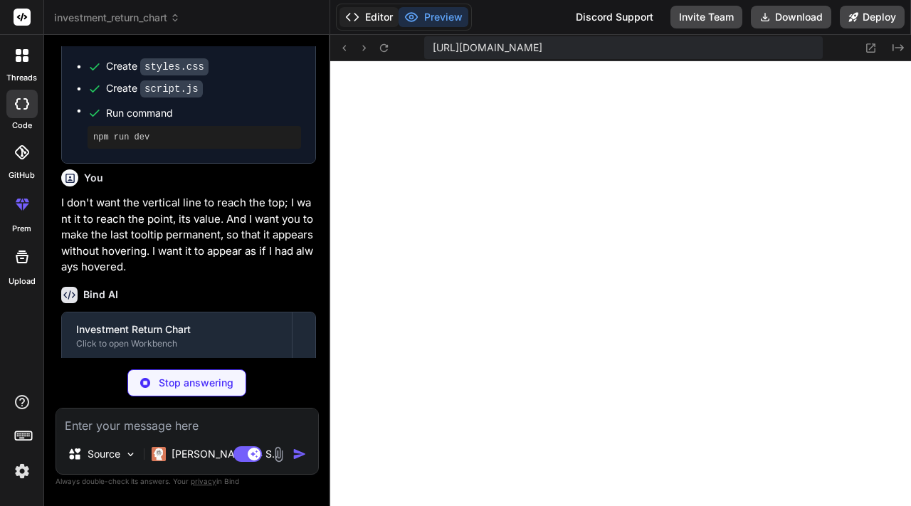
click at [386, 14] on button "Editor" at bounding box center [369, 17] width 59 height 20
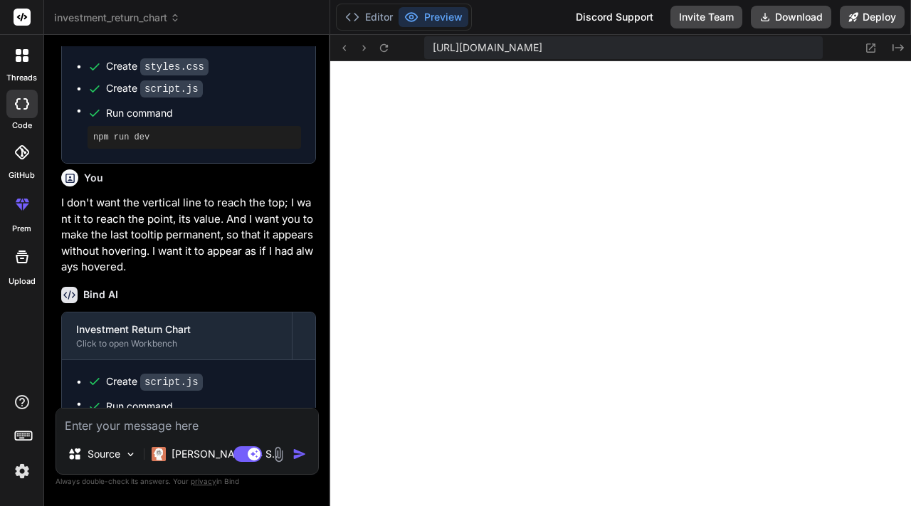
scroll to position [1908, 0]
click at [155, 414] on textarea at bounding box center [187, 422] width 262 height 26
paste textarea "Now I want the graph to have a gradient"
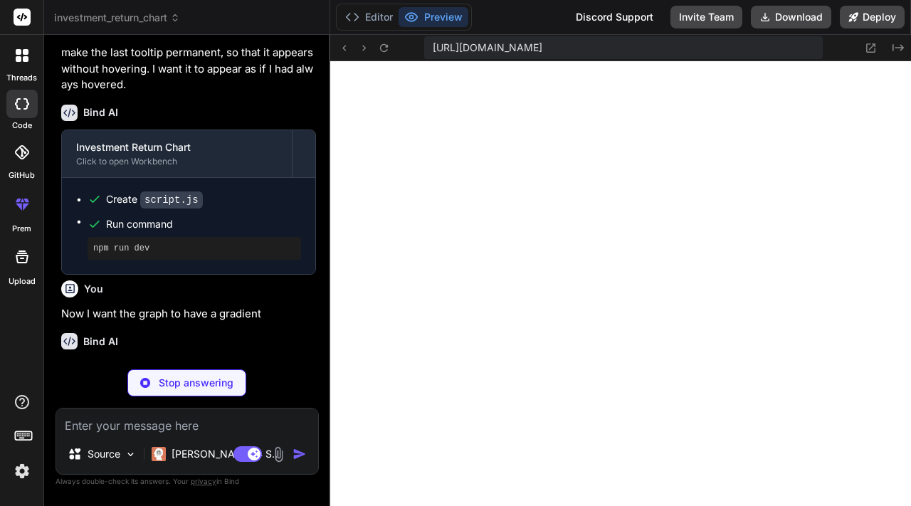
scroll to position [1134, 0]
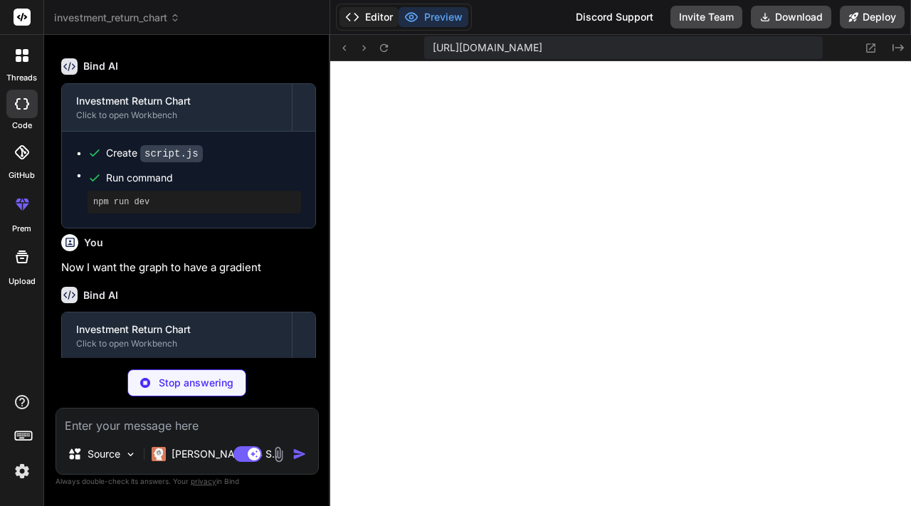
click at [362, 21] on button "Editor" at bounding box center [369, 17] width 59 height 20
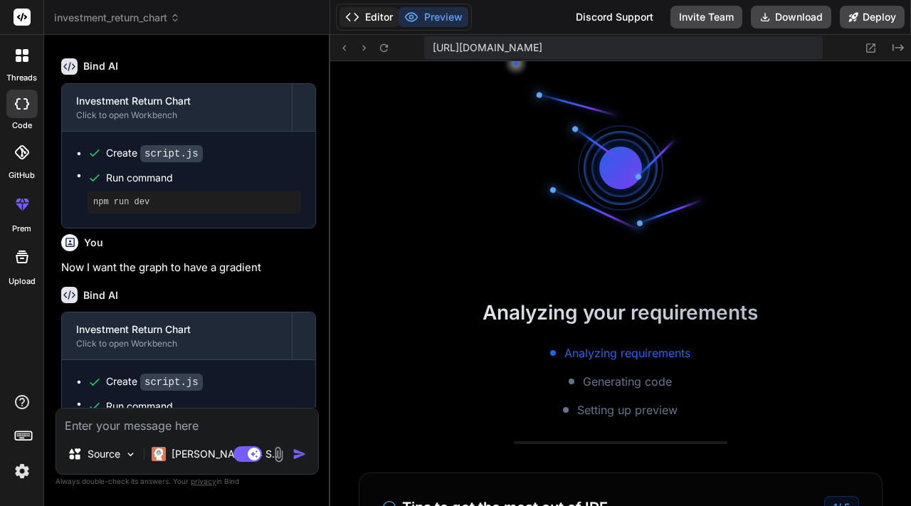
scroll to position [2449, 0]
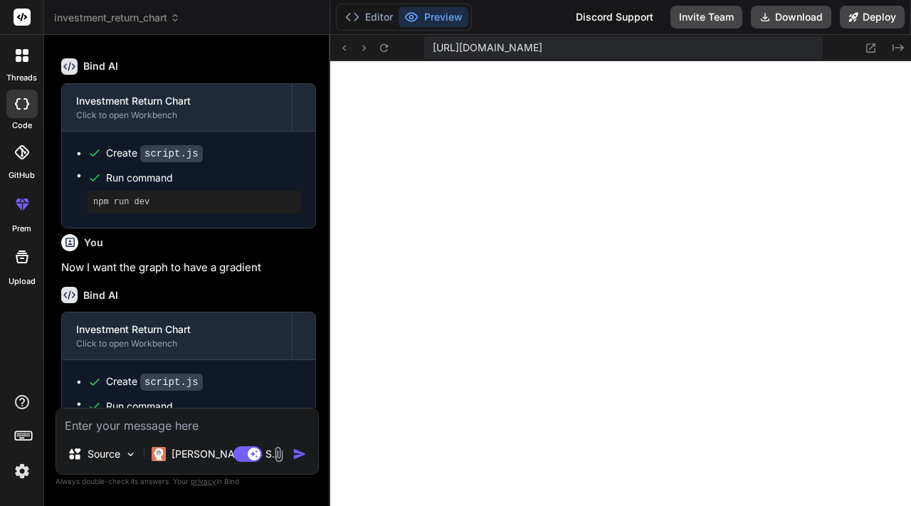
drag, startPoint x: 911, startPoint y: 174, endPoint x: 909, endPoint y: 254, distance: 80.5
drag, startPoint x: 911, startPoint y: 206, endPoint x: 911, endPoint y: 295, distance: 89.7
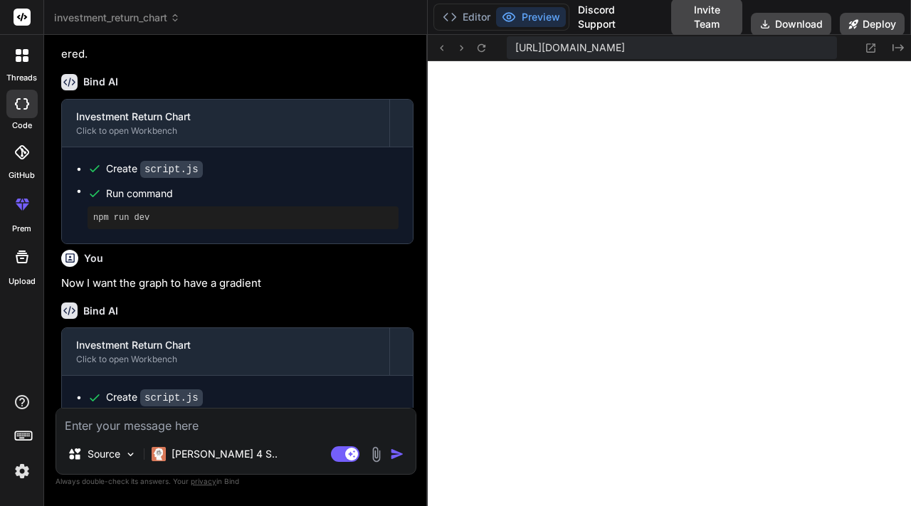
scroll to position [1087, 0]
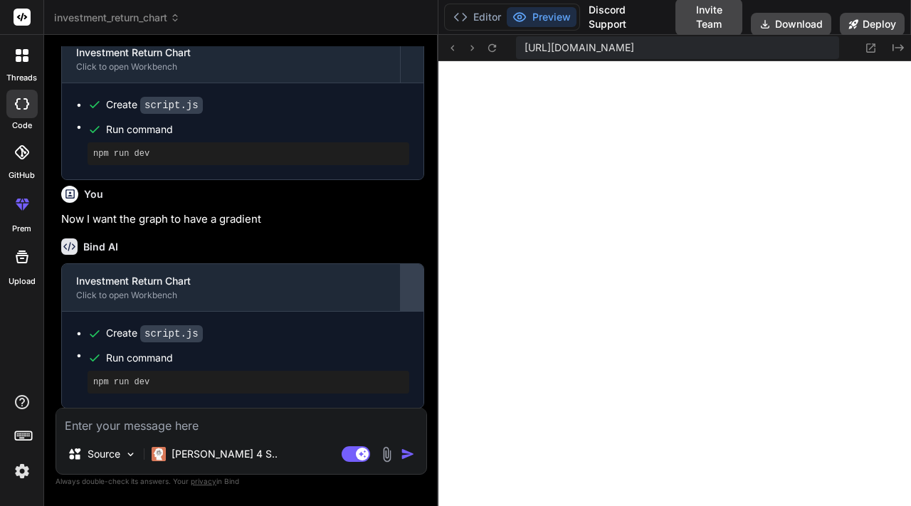
drag, startPoint x: 328, startPoint y: 308, endPoint x: 414, endPoint y: 330, distance: 88.9
click at [414, 330] on div "Bind AI Web Search Created with Pixso. Code Generator You Create this chart usi…" at bounding box center [241, 270] width 394 height 471
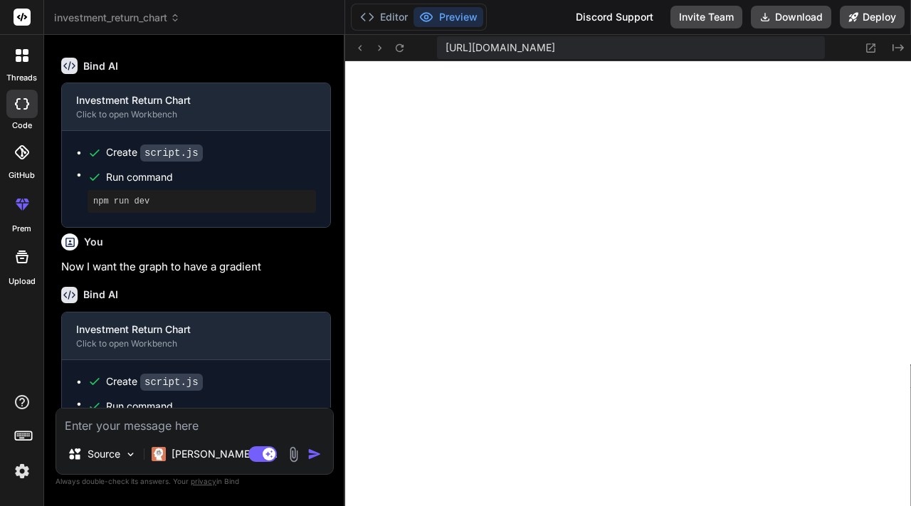
scroll to position [1134, 0]
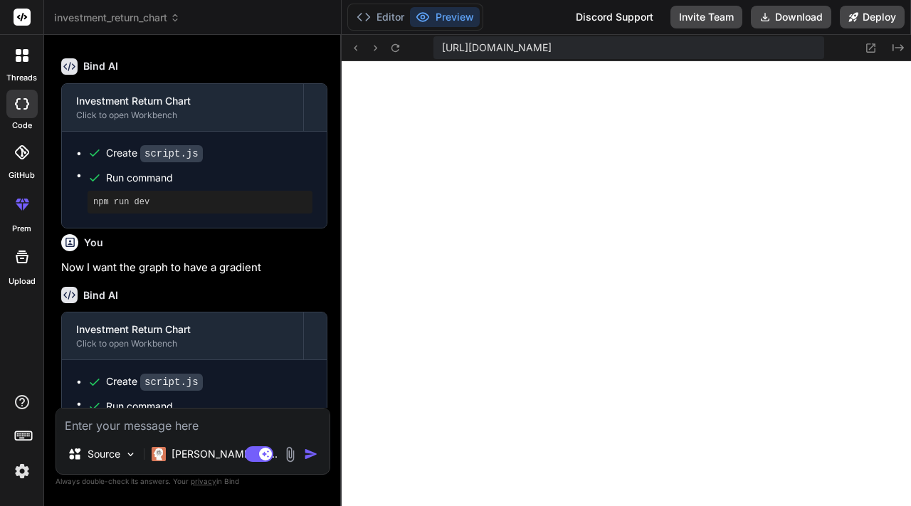
drag, startPoint x: 437, startPoint y: 340, endPoint x: 313, endPoint y: 340, distance: 124.6
click at [313, 340] on div "Bind AI Web Search Created with Pixso. Code Generator You Create this chart usi…" at bounding box center [193, 270] width 298 height 471
drag, startPoint x: 911, startPoint y: 259, endPoint x: 911, endPoint y: 347, distance: 87.6
click at [397, 19] on button "Editor" at bounding box center [380, 17] width 59 height 20
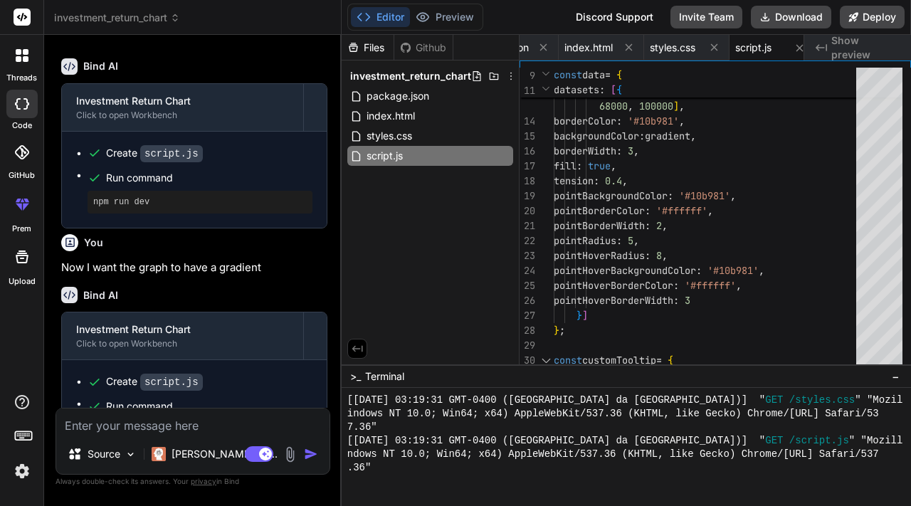
click at [358, 342] on icon at bounding box center [357, 348] width 13 height 13
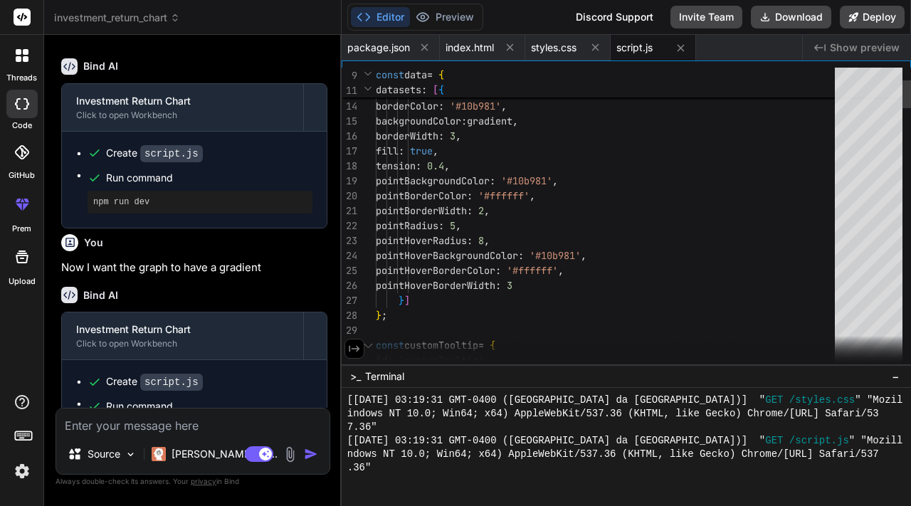
scroll to position [0, 0]
click at [358, 340] on button at bounding box center [355, 349] width 20 height 20
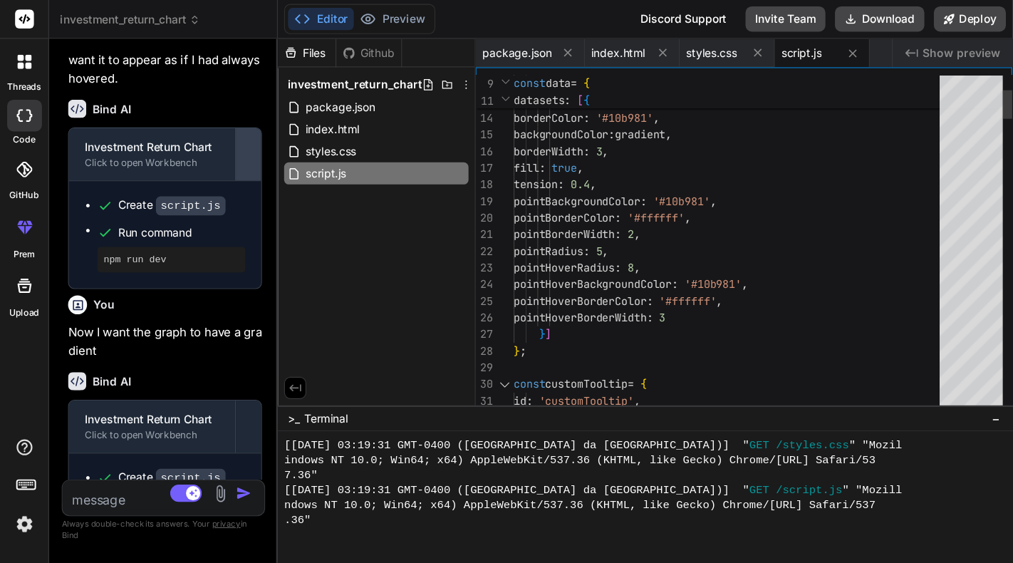
scroll to position [1198, 0]
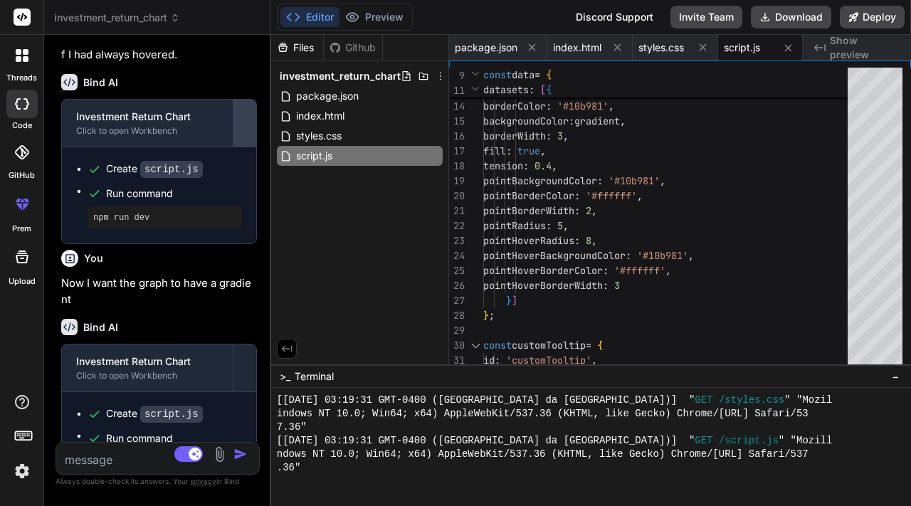
drag, startPoint x: 340, startPoint y: 99, endPoint x: 239, endPoint y: 152, distance: 114.3
click at [239, 152] on div "Bind AI Web Search Created with Pixso. Code Generator You Create this chart usi…" at bounding box center [157, 270] width 227 height 471
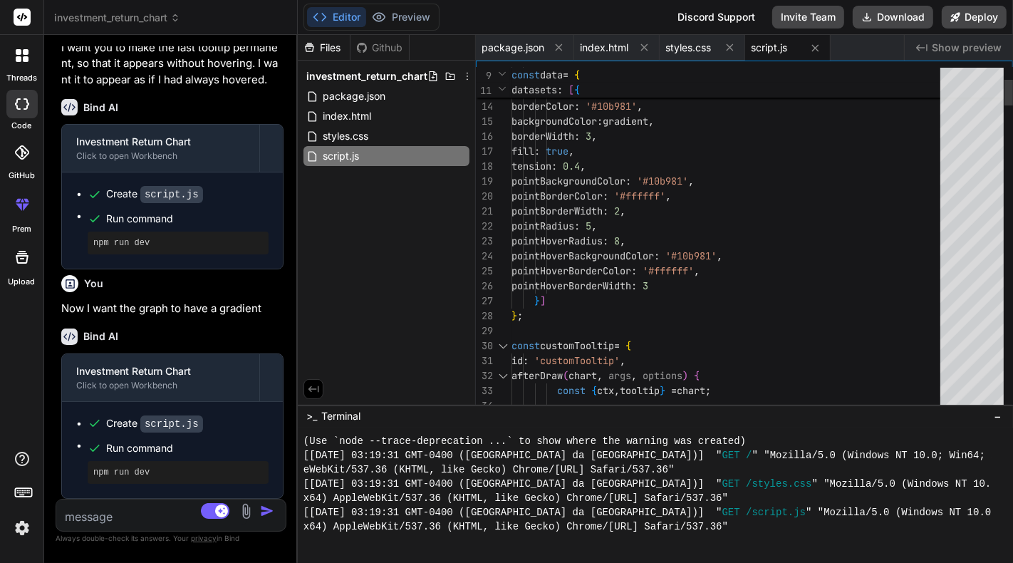
scroll to position [0, 0]
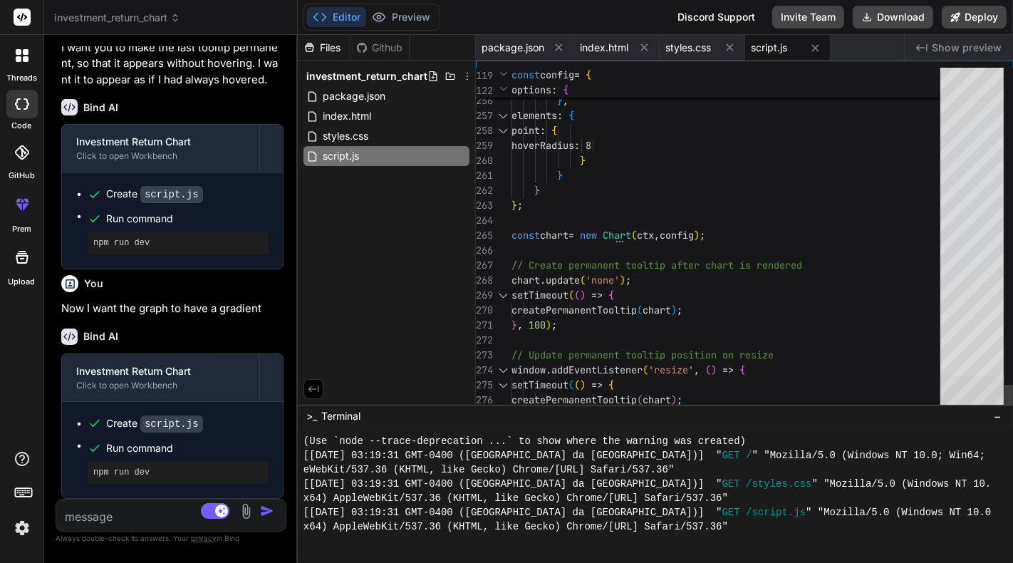
click at [911, 395] on div at bounding box center [972, 393] width 64 height 36
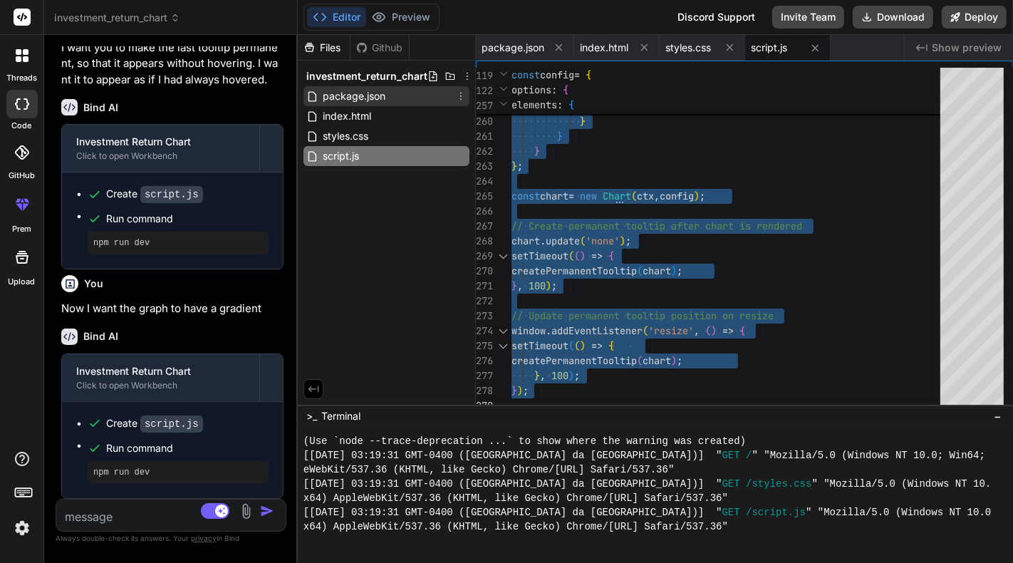
click at [365, 100] on span "package.json" at bounding box center [354, 96] width 66 height 17
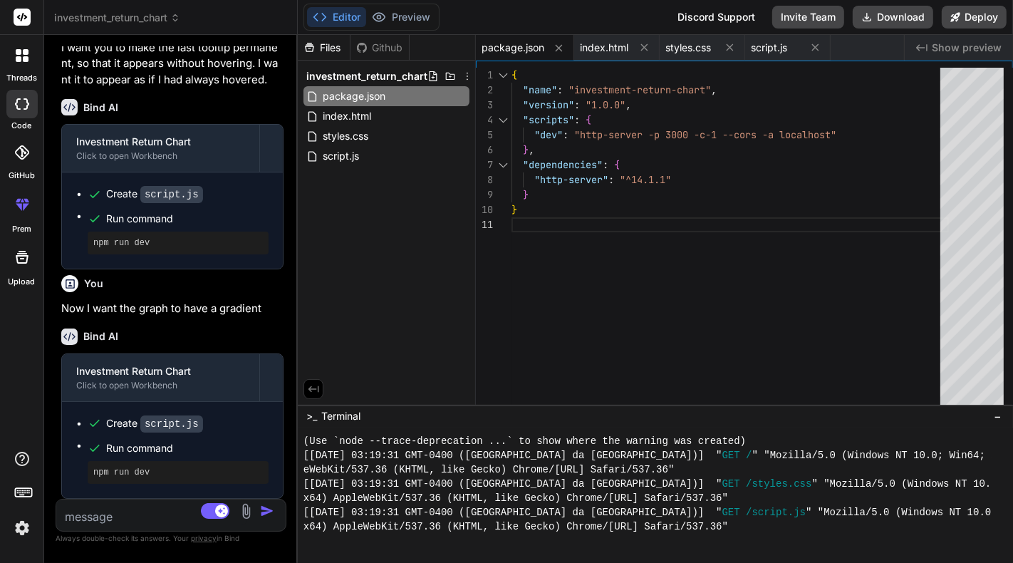
click at [611, 202] on div "{ "name" : "investment-return-chart" , "version" : "1.0.0" , "scripts" : { "dev…" at bounding box center [729, 240] width 437 height 345
click at [389, 115] on div "index.html" at bounding box center [386, 116] width 166 height 20
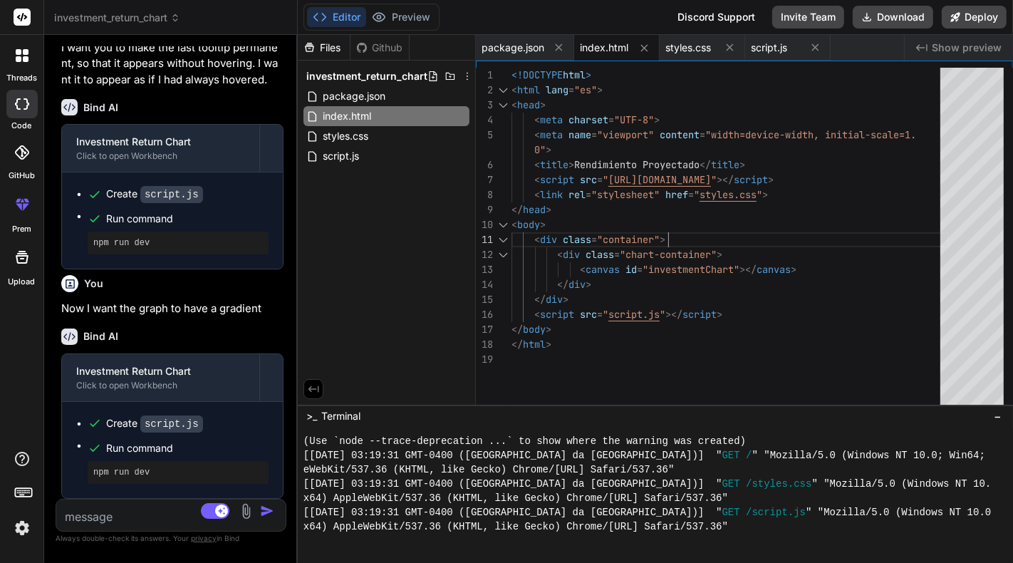
click at [738, 239] on div "<!DOCTYPE html > < html lang = "es" > < head > < meta charset = "UTF-8" > < met…" at bounding box center [729, 240] width 437 height 345
click at [666, 262] on div "<!DOCTYPE html > < html lang = "es" > < head > < meta charset = "UTF-8" > < met…" at bounding box center [729, 240] width 437 height 345
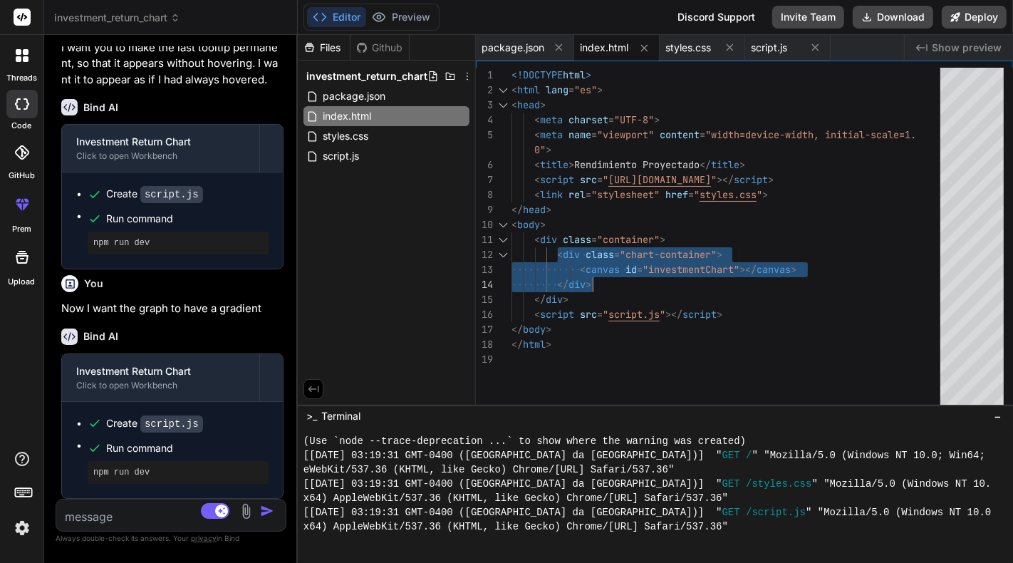
drag, startPoint x: 556, startPoint y: 252, endPoint x: 609, endPoint y: 274, distance: 57.1
click at [609, 274] on div "<!DOCTYPE html > < html lang = "es" > < head > < meta charset = "UTF-8" > < met…" at bounding box center [729, 240] width 437 height 345
click at [363, 138] on span "styles.css" at bounding box center [345, 135] width 48 height 17
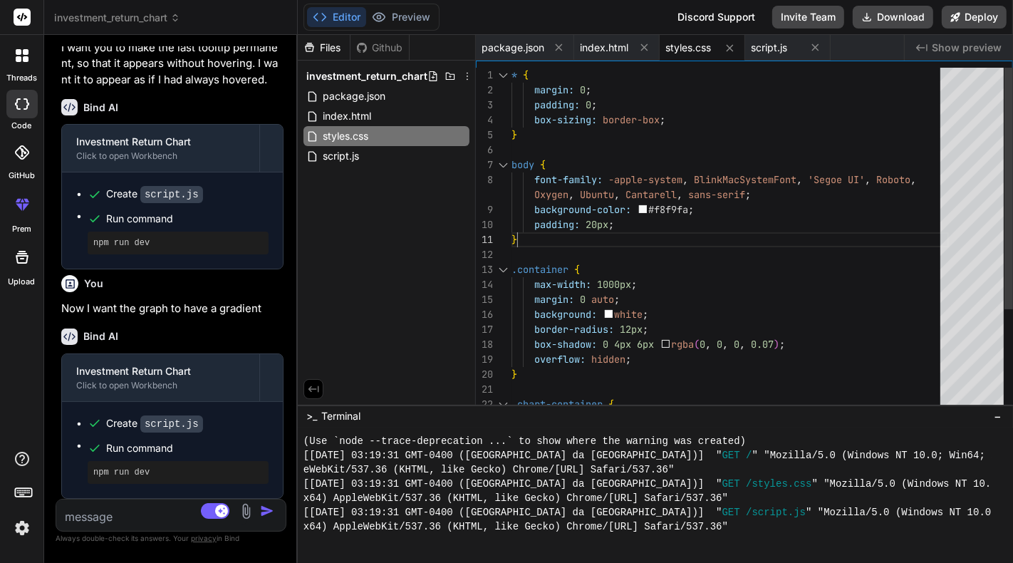
click at [676, 231] on div "* { margin: 0 ; padding: 0 ; box-sizing: border-box ; } body { font-family: -ap…" at bounding box center [729, 314] width 437 height 493
click at [659, 286] on div "* { margin: 0 ; padding: 0 ; box-sizing: border-box ; } body { font-family: -ap…" at bounding box center [729, 314] width 437 height 493
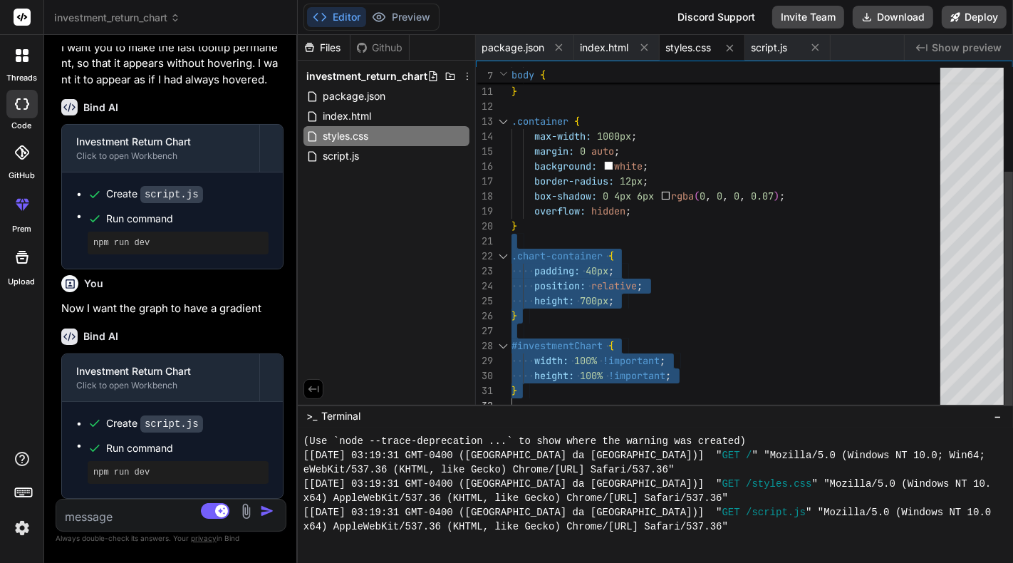
drag, startPoint x: 522, startPoint y: 268, endPoint x: 616, endPoint y: 397, distance: 159.5
click at [616, 397] on div "background-color: #f8f9fa ; padding: 20px ; } .container { max-width: 1000px ; …" at bounding box center [729, 166] width 437 height 493
click at [365, 113] on span "index.html" at bounding box center [346, 116] width 51 height 17
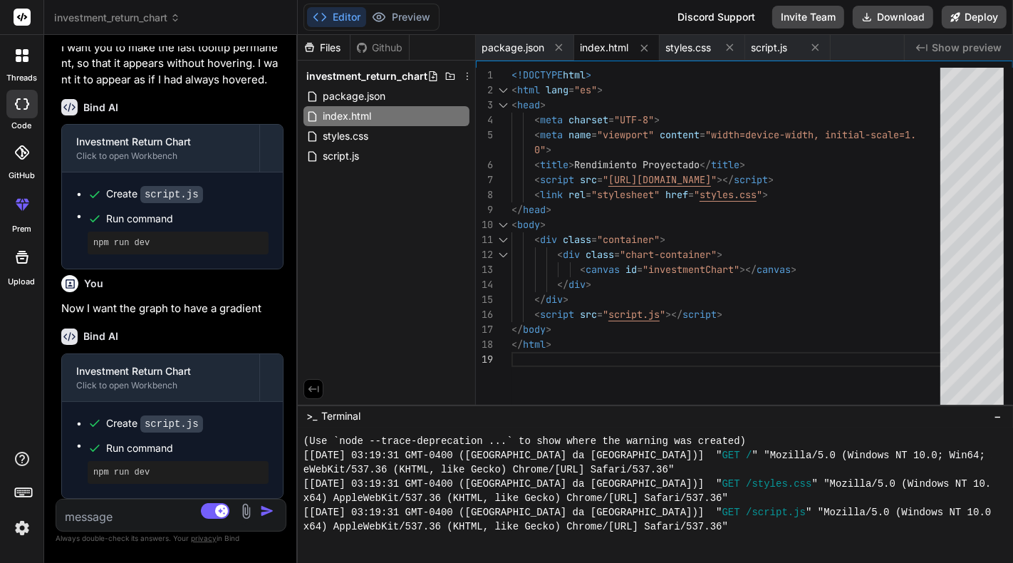
click at [767, 161] on div "</ head > < body > < div class = "container" > < div class = "chart-container" …" at bounding box center [729, 240] width 437 height 345
drag, startPoint x: 892, startPoint y: 178, endPoint x: 535, endPoint y: 172, distance: 356.8
click at [535, 172] on div "</ head > < body > < div class = "container" > < div class = "chart-container" …" at bounding box center [729, 240] width 437 height 345
click at [627, 198] on div "</ head > < body > < div class = "container" > < div class = "chart-container" …" at bounding box center [729, 240] width 437 height 345
click at [691, 53] on span "styles.css" at bounding box center [688, 48] width 46 height 14
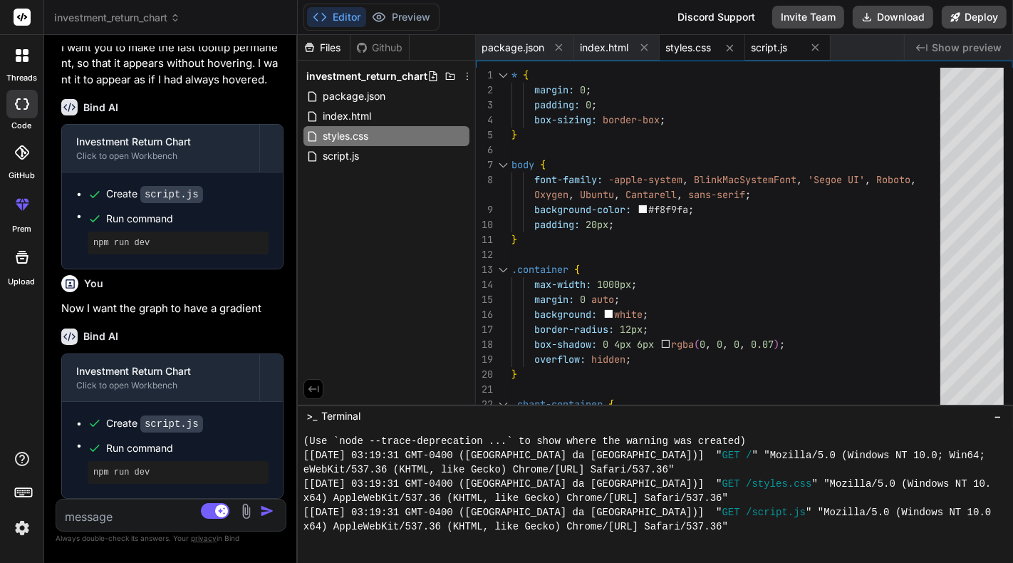
click at [765, 53] on span "script.js" at bounding box center [768, 48] width 36 height 14
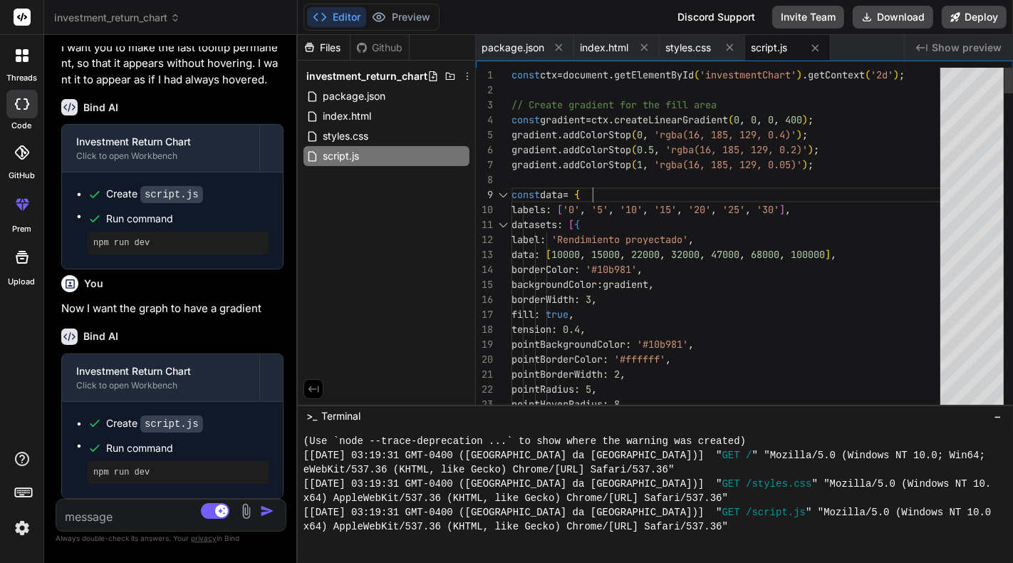
drag, startPoint x: 624, startPoint y: 138, endPoint x: 637, endPoint y: 176, distance: 39.9
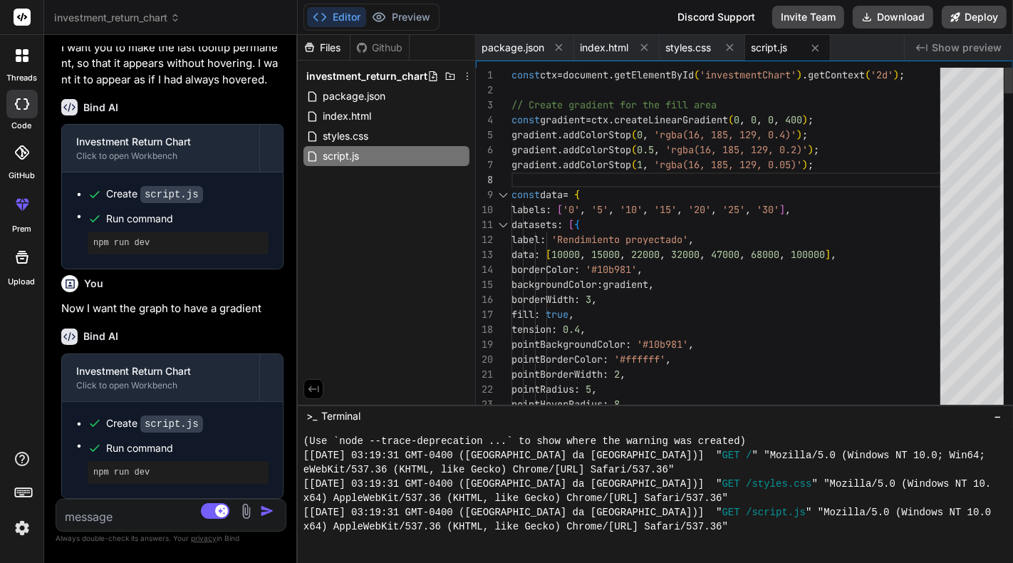
click at [396, 19] on button "Preview" at bounding box center [401, 17] width 70 height 20
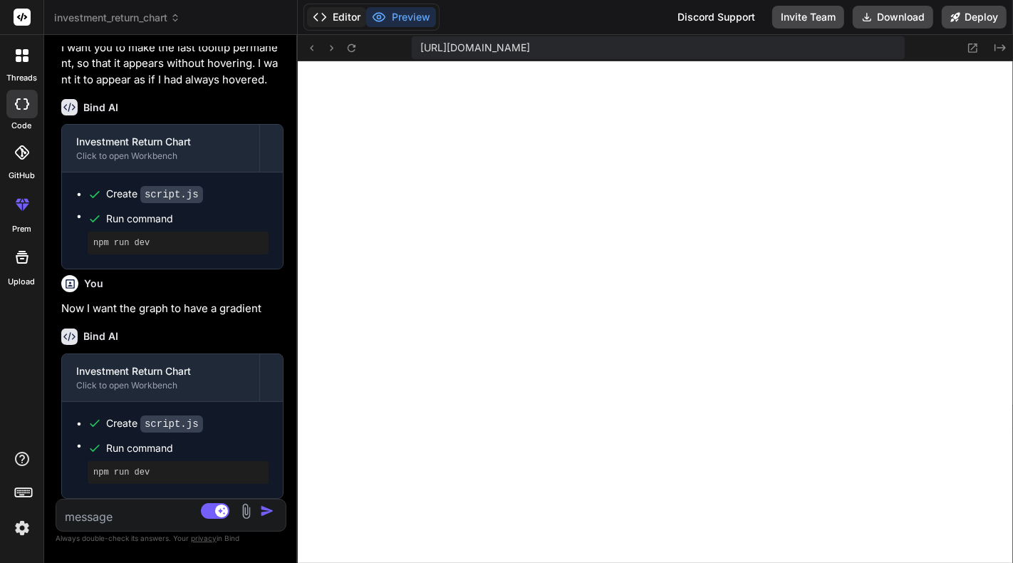
click at [345, 16] on button "Editor" at bounding box center [336, 17] width 59 height 20
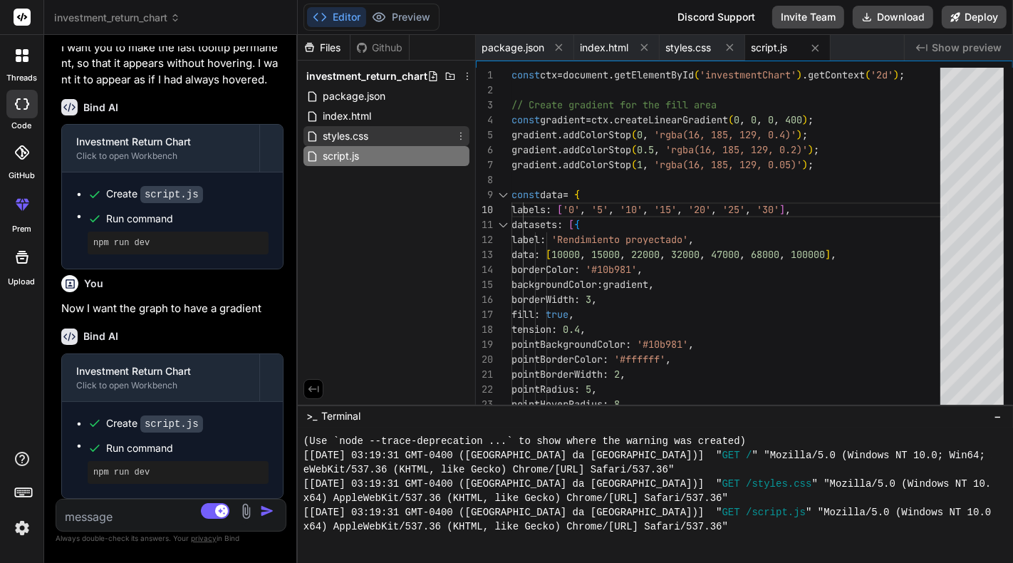
click at [372, 128] on div "styles.css" at bounding box center [386, 136] width 166 height 20
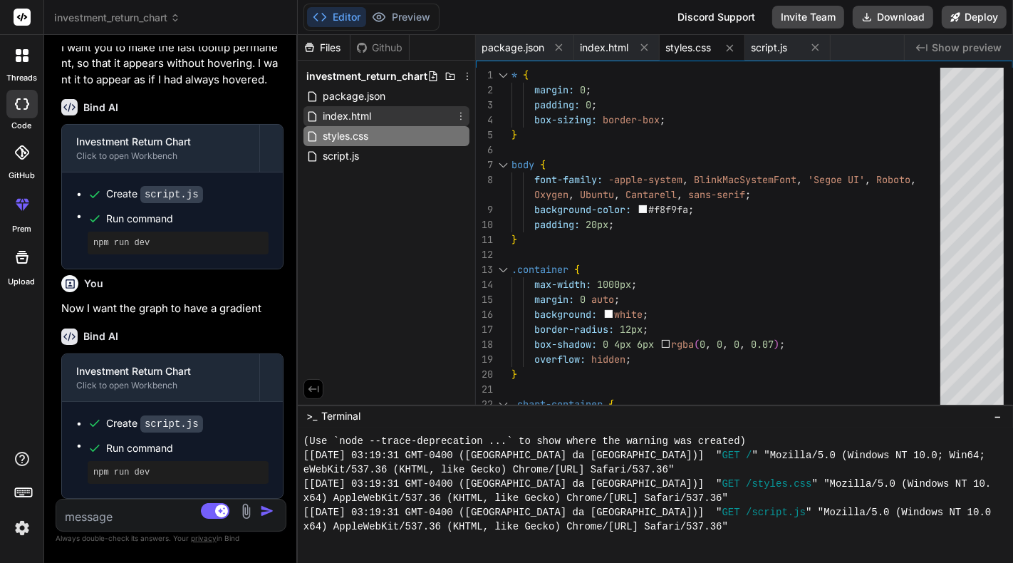
click at [354, 114] on span "index.html" at bounding box center [346, 116] width 51 height 17
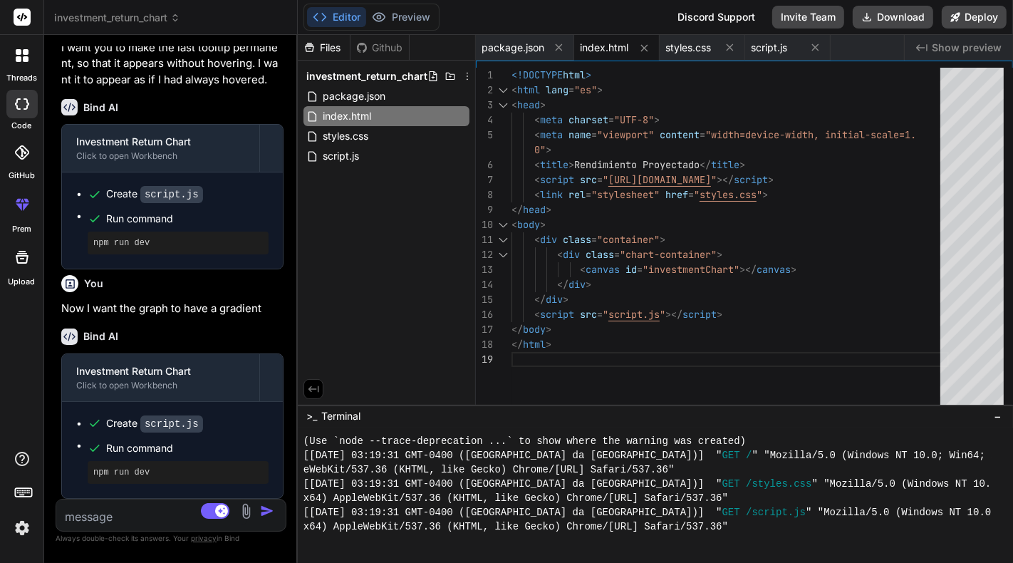
click at [652, 238] on div "</ head > < body > < div class = "container" > < div class = "chart-container" …" at bounding box center [729, 240] width 437 height 345
drag, startPoint x: 531, startPoint y: 315, endPoint x: 742, endPoint y: 314, distance: 210.8
click at [742, 314] on div "</ head > < body > < div class = "container" > < div class = "chart-container" …" at bounding box center [729, 240] width 437 height 345
drag, startPoint x: 742, startPoint y: 314, endPoint x: 531, endPoint y: 314, distance: 210.8
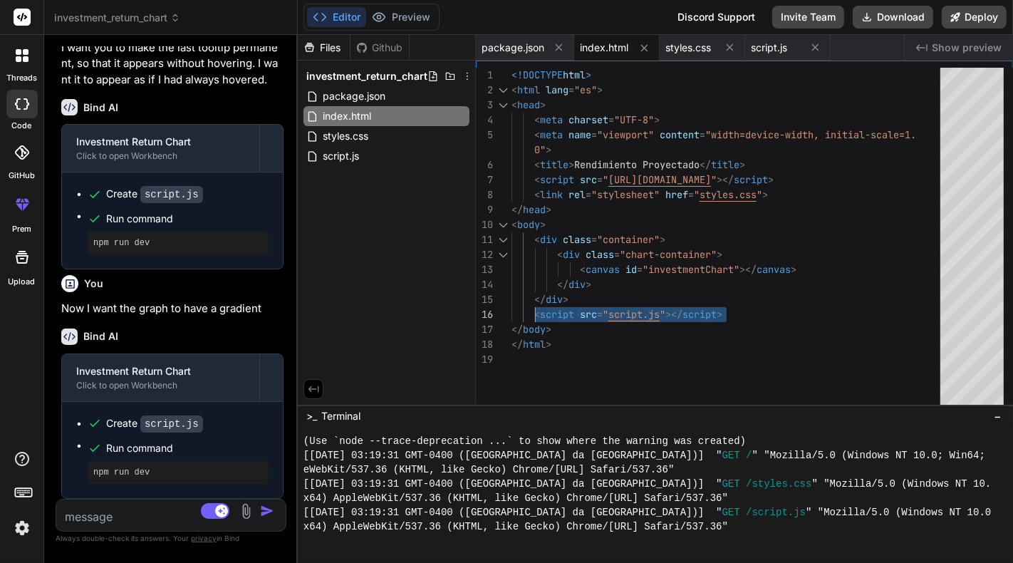
click at [531, 314] on div "</ head > < body > < div class = "container" > < div class = "chart-container" …" at bounding box center [729, 240] width 437 height 345
click at [685, 205] on div "</ head > < body > < div class = "container" > < div class = "chart-container" …" at bounding box center [729, 240] width 437 height 345
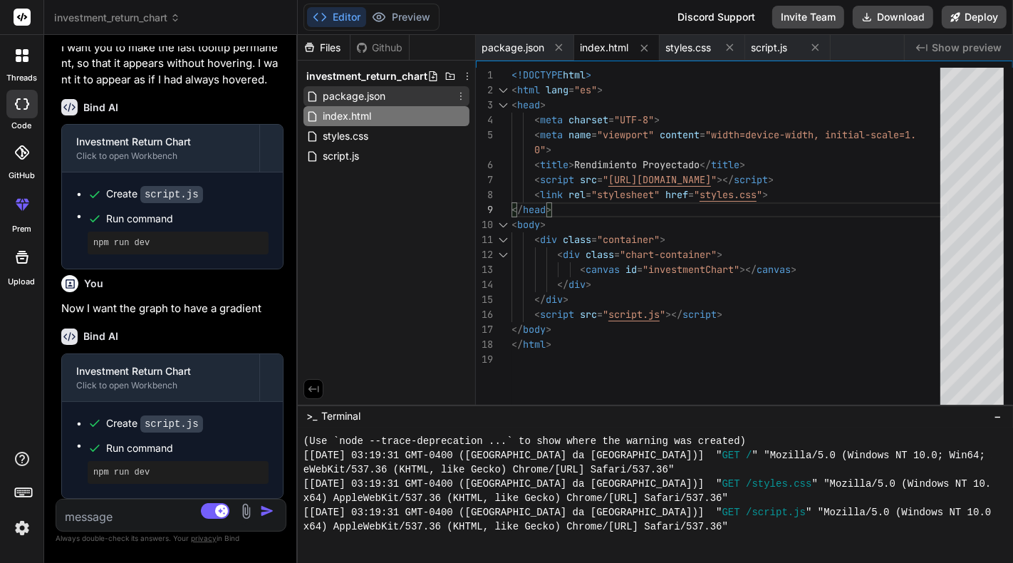
click at [368, 100] on span "package.json" at bounding box center [354, 96] width 66 height 17
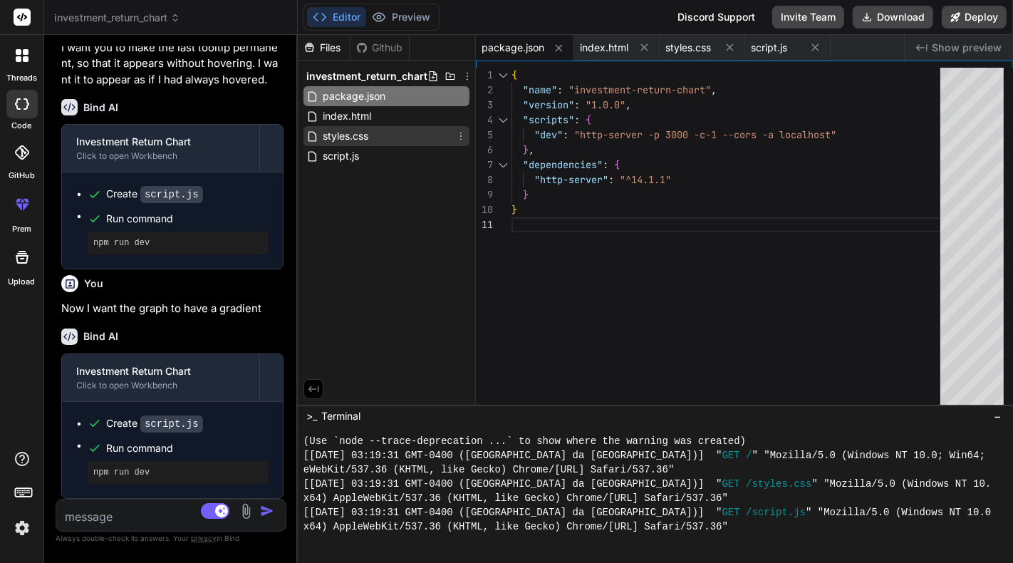
click at [382, 137] on div "styles.css" at bounding box center [386, 136] width 166 height 20
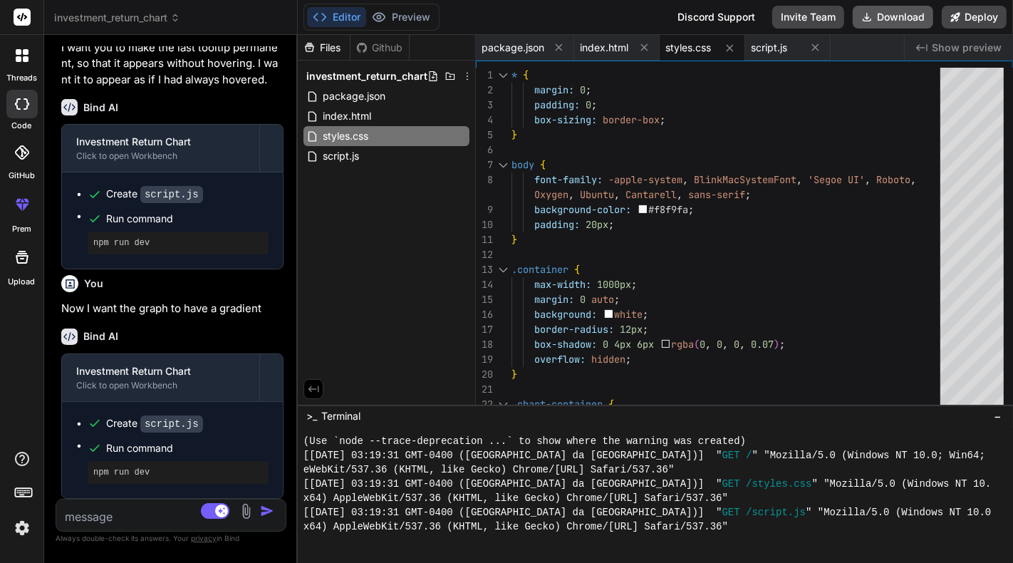
click at [894, 23] on button "Download" at bounding box center [892, 17] width 80 height 23
click at [147, 504] on textarea at bounding box center [151, 512] width 191 height 26
drag, startPoint x: 174, startPoint y: 503, endPoint x: 187, endPoint y: 507, distance: 12.8
click at [174, 503] on textarea at bounding box center [151, 512] width 191 height 26
paste textarea "Uncaught TypeError: Cannot read properties of undefined (reading '_active') at …"
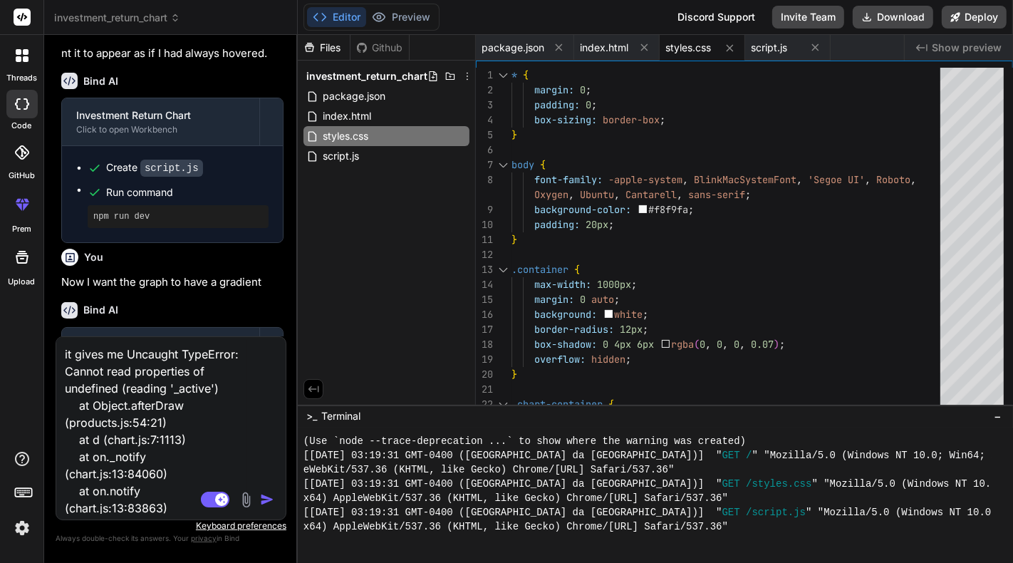
click at [72, 357] on textarea "it gives me Uncaught TypeError: Cannot read properties of undefined (reading '_…" at bounding box center [151, 425] width 191 height 177
paste textarea "I passed it on to another side"
click at [265, 493] on img "button" at bounding box center [267, 499] width 14 height 14
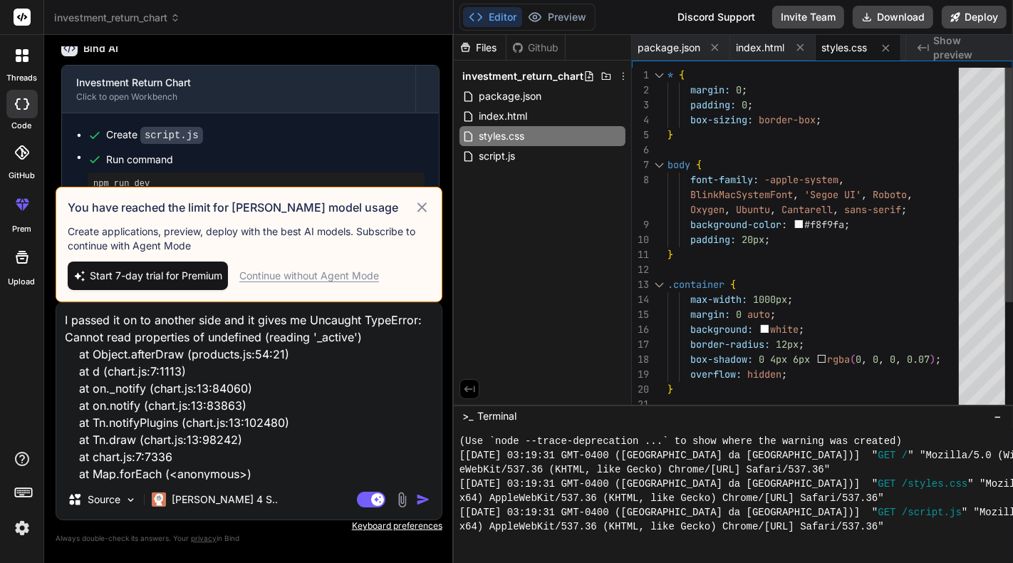
scroll to position [1040, 0]
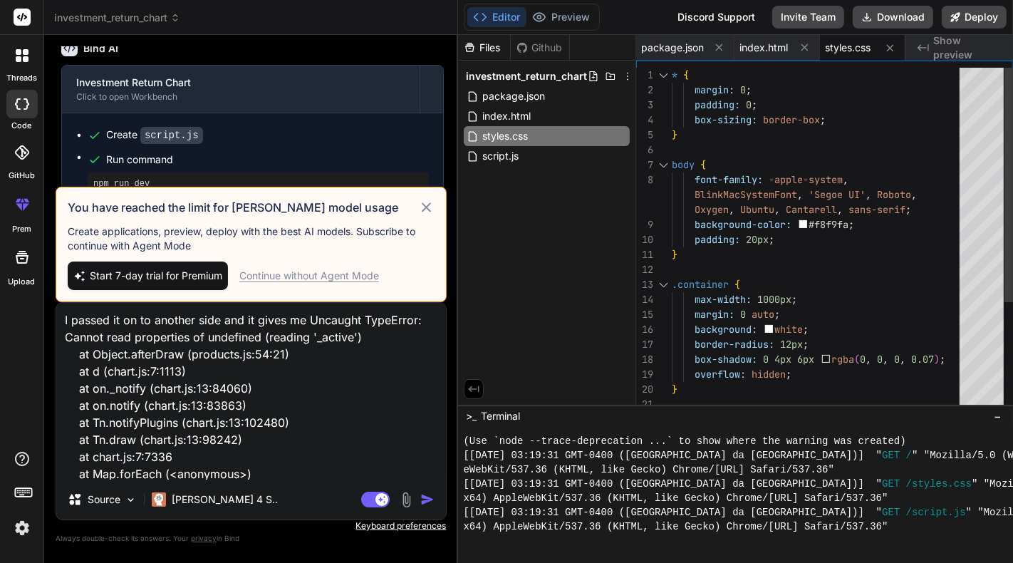
drag, startPoint x: 296, startPoint y: 344, endPoint x: 432, endPoint y: 345, distance: 136.0
click at [432, 345] on div "Bind AI Web Search Created with Pixso. Code Generator You Create this chart usi…" at bounding box center [251, 299] width 414 height 528
click at [293, 273] on div "Continue without Agent Mode" at bounding box center [309, 275] width 140 height 14
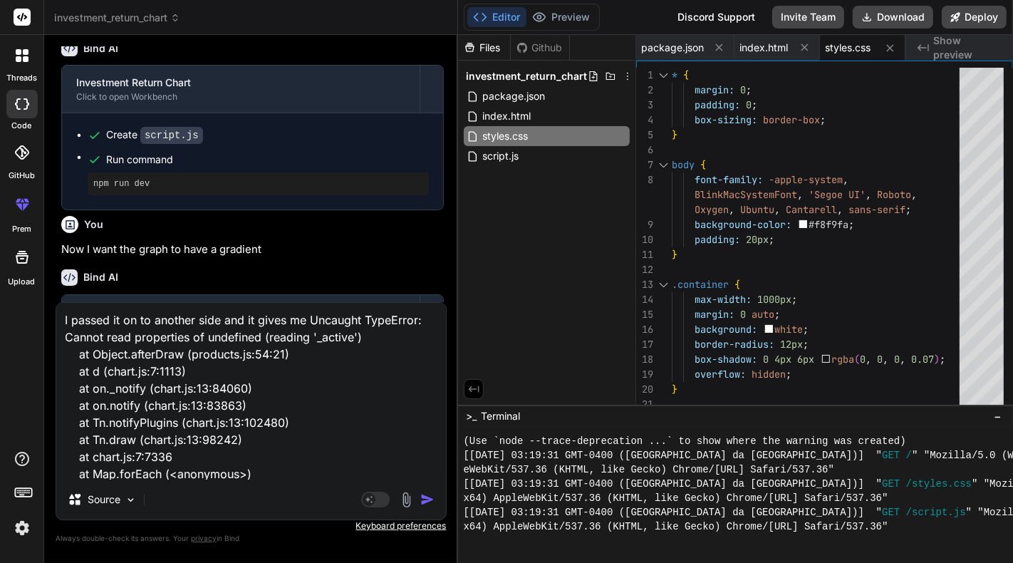
click at [429, 501] on img "button" at bounding box center [427, 499] width 14 height 14
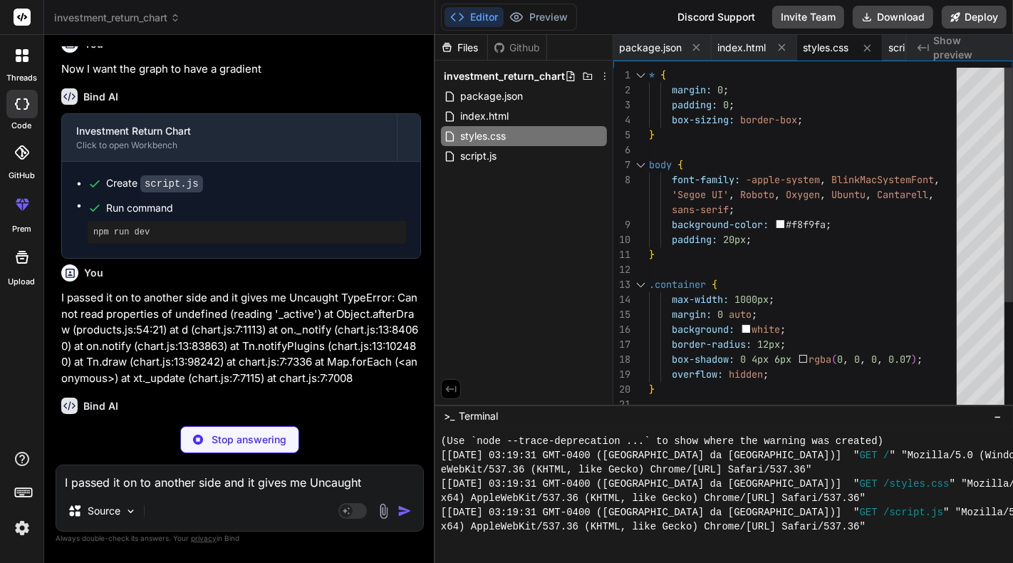
scroll to position [1317, 0]
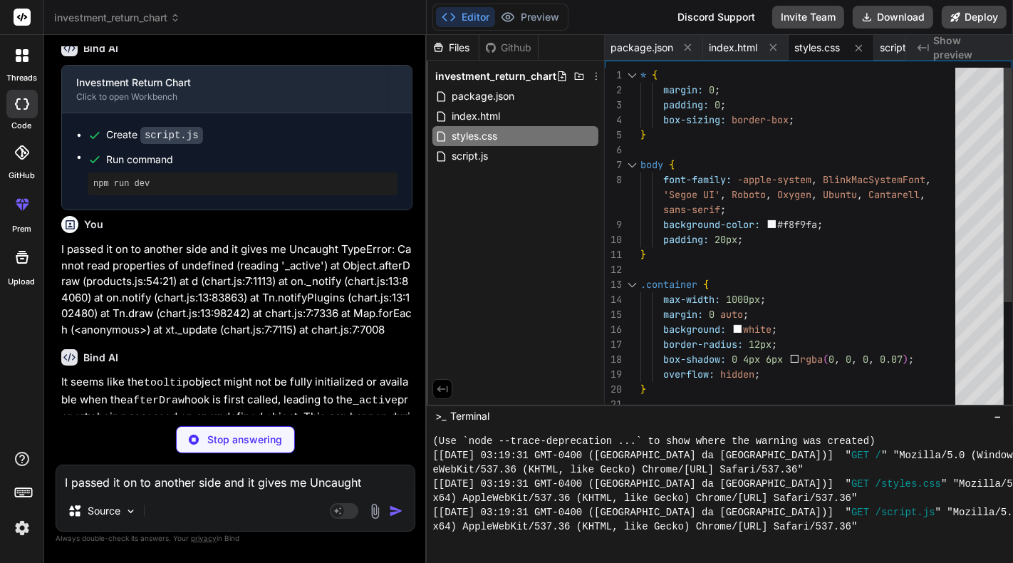
drag, startPoint x: 456, startPoint y: 343, endPoint x: 400, endPoint y: 350, distance: 56.6
click at [400, 350] on div "Bind AI Web Search Created with Pixso. Code Generator You Create this chart usi…" at bounding box center [235, 299] width 382 height 528
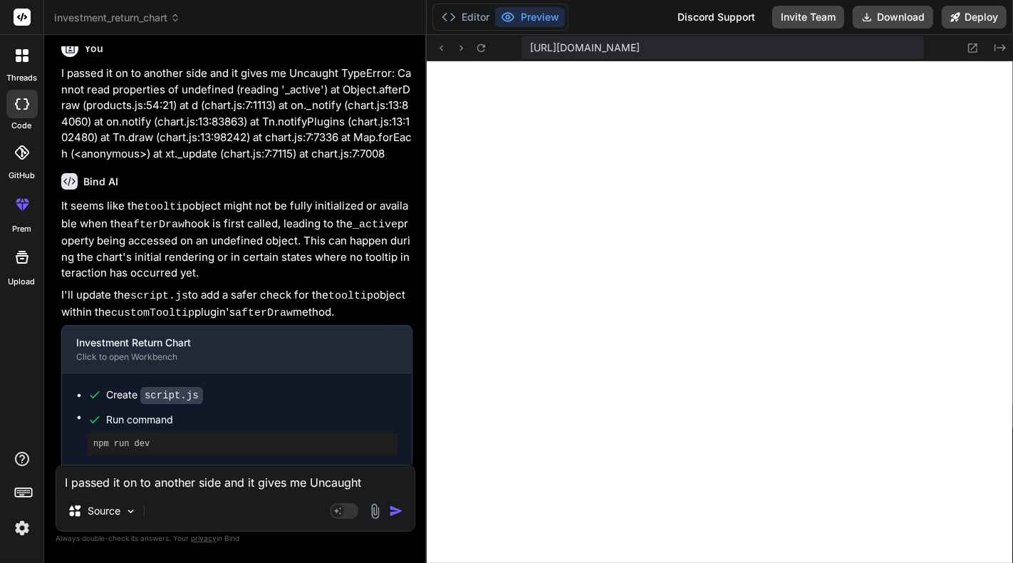
scroll to position [1521, 0]
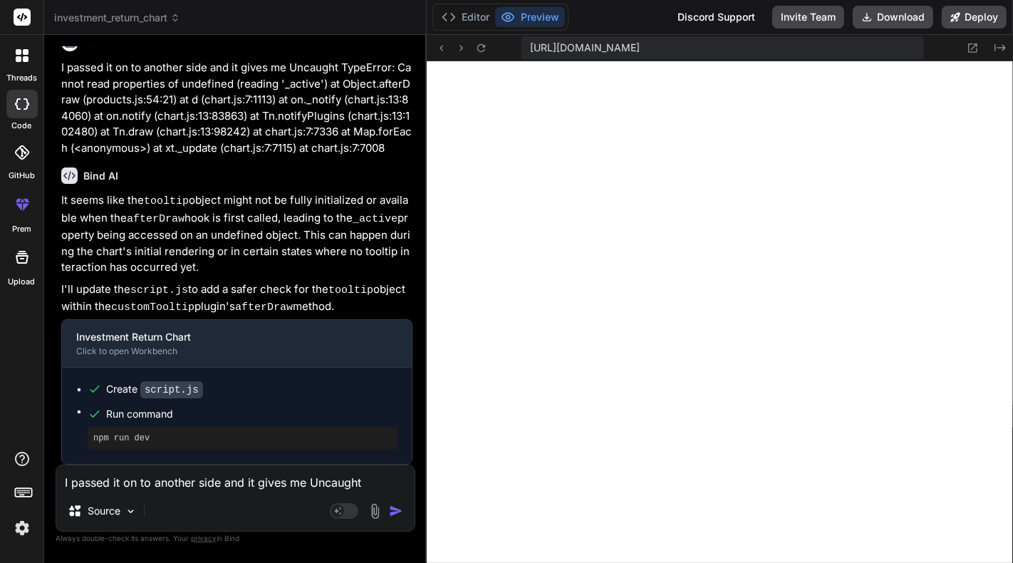
click at [301, 291] on p "I'll update the script.js to add a safer check for the tooltip object within th…" at bounding box center [236, 298] width 351 height 35
click at [475, 18] on button "Editor" at bounding box center [465, 17] width 59 height 20
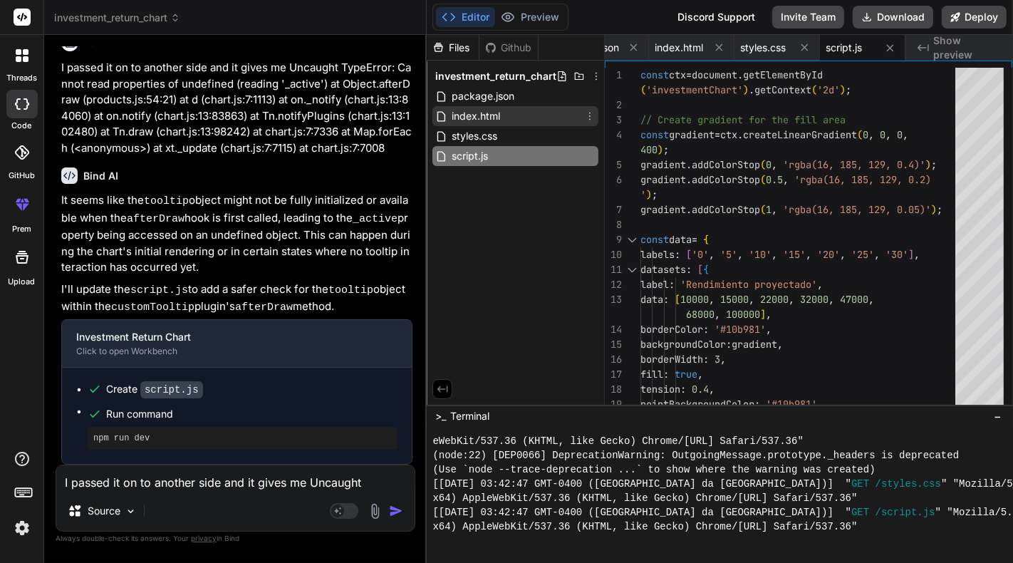
click at [503, 117] on div "index.html" at bounding box center [515, 116] width 166 height 20
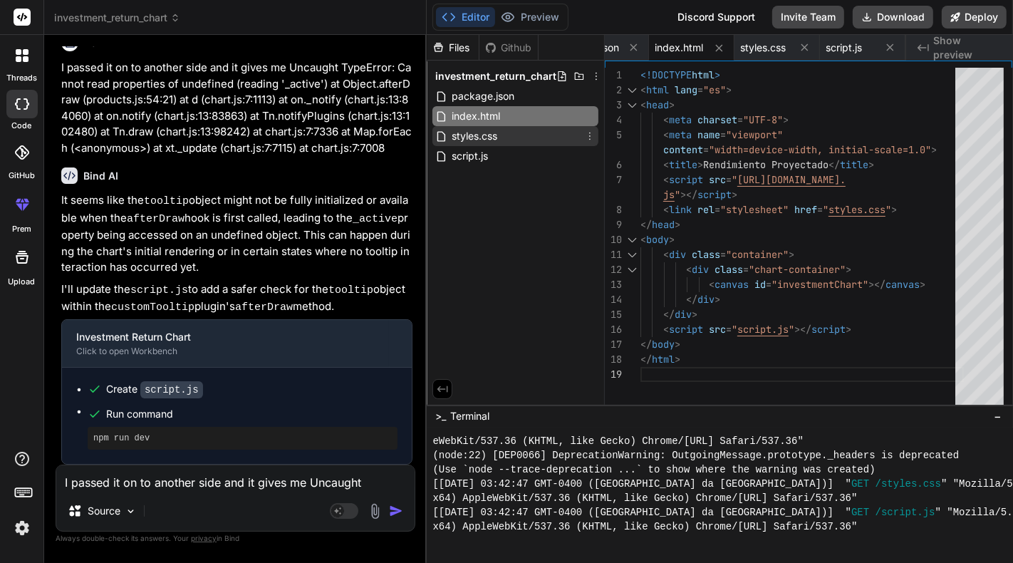
click at [502, 131] on div "styles.css" at bounding box center [515, 136] width 166 height 20
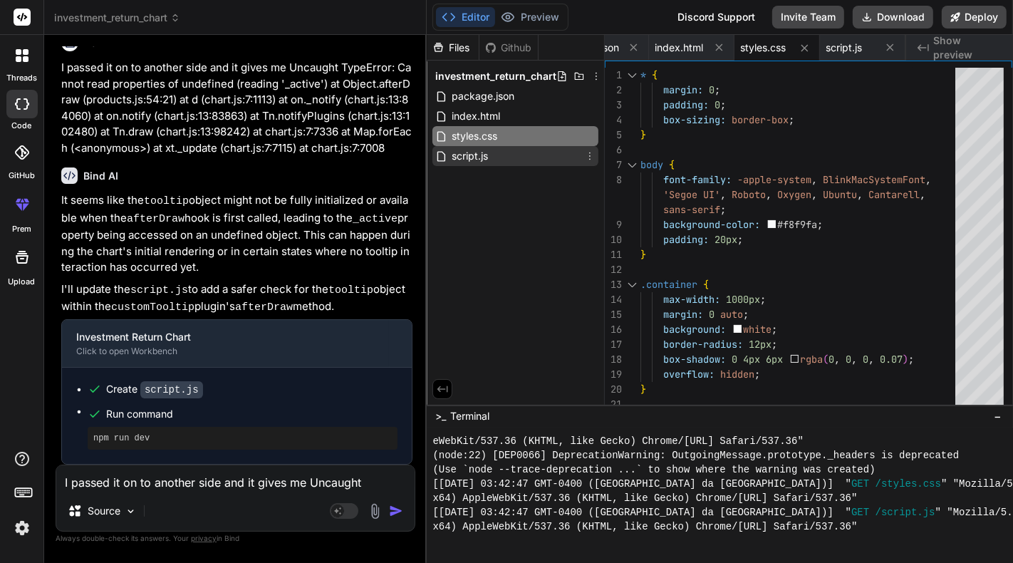
click at [503, 151] on div "script.js" at bounding box center [515, 156] width 166 height 20
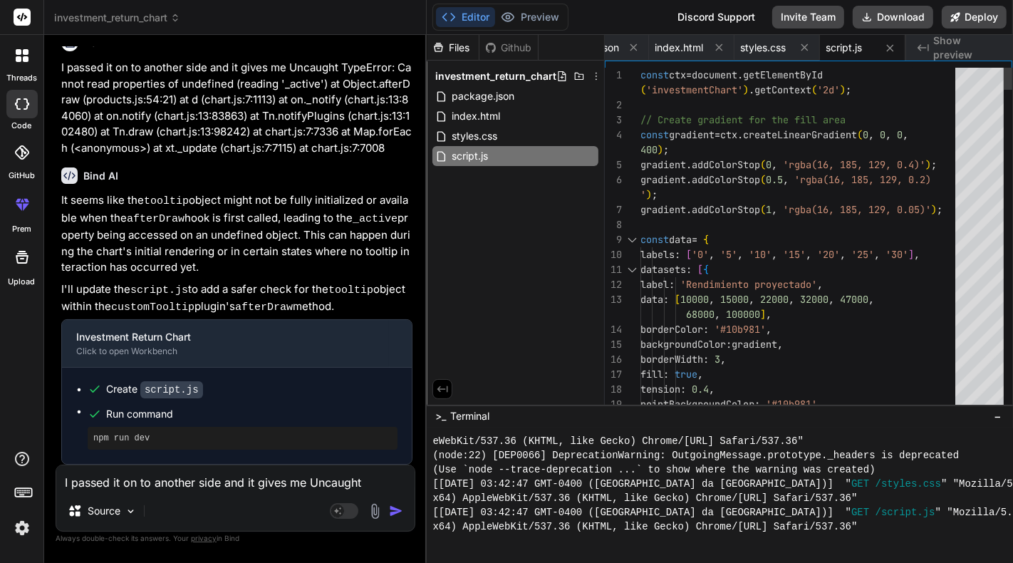
click at [750, 198] on div "' ) ;" at bounding box center [801, 194] width 323 height 15
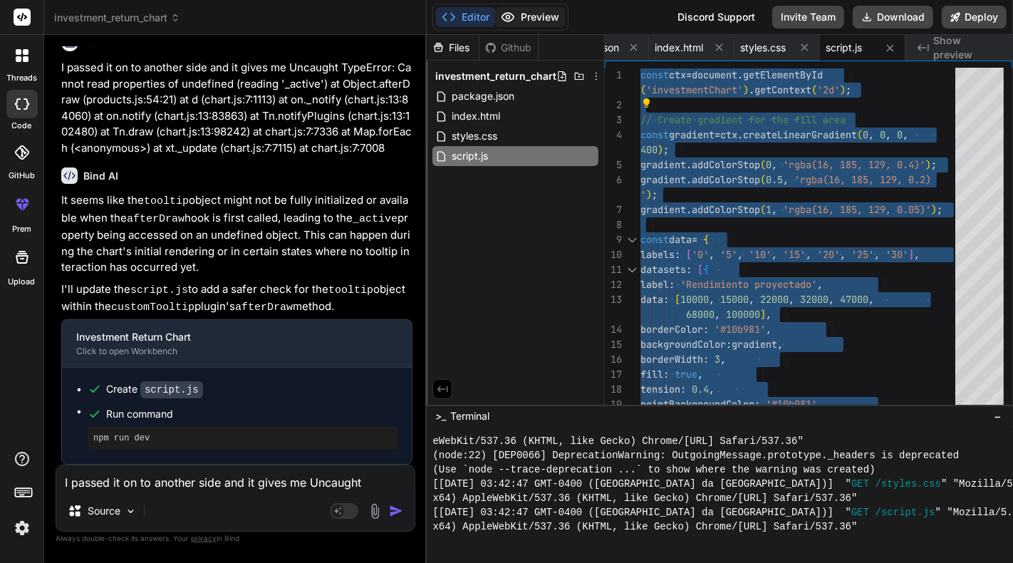
click at [538, 21] on button "Preview" at bounding box center [530, 17] width 70 height 20
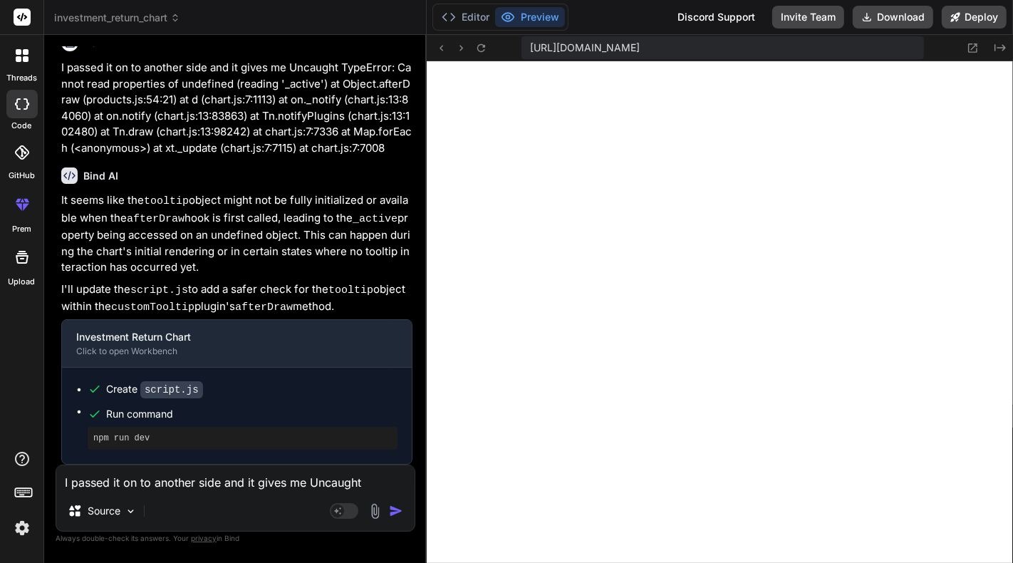
scroll to position [1473, 0]
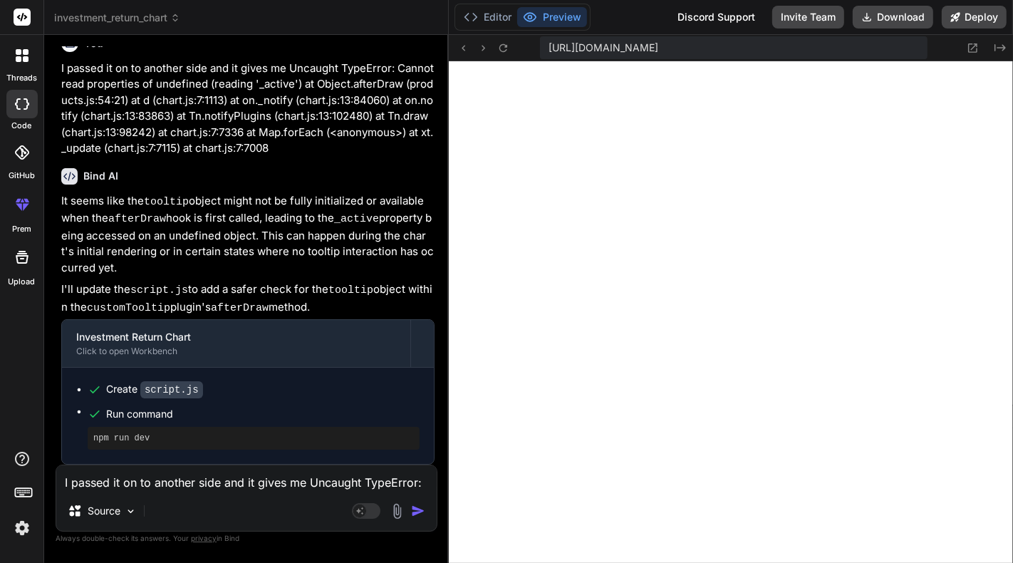
click at [423, 287] on div "Bind AI Web Search Created with Pixso. Code Generator You Create this chart usi…" at bounding box center [246, 299] width 404 height 528
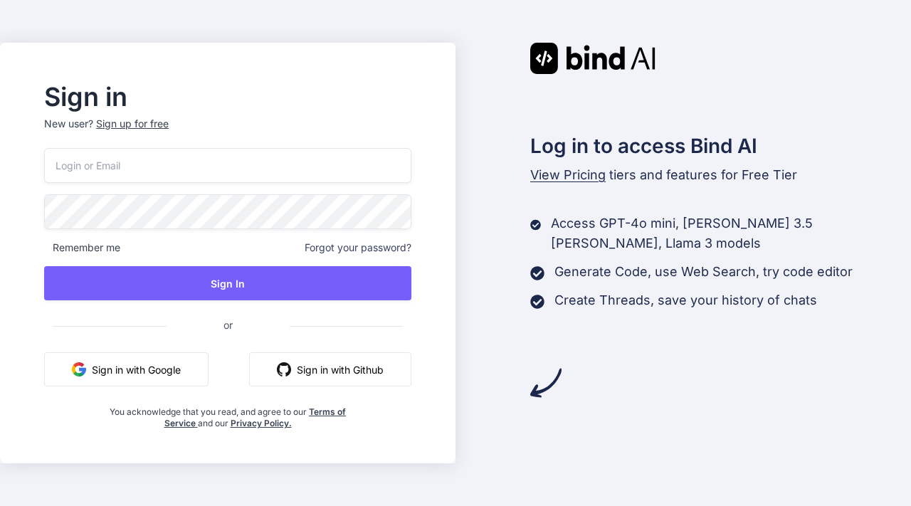
click at [186, 362] on button "Sign in with Google" at bounding box center [126, 369] width 164 height 34
